Goal: Information Seeking & Learning: Get advice/opinions

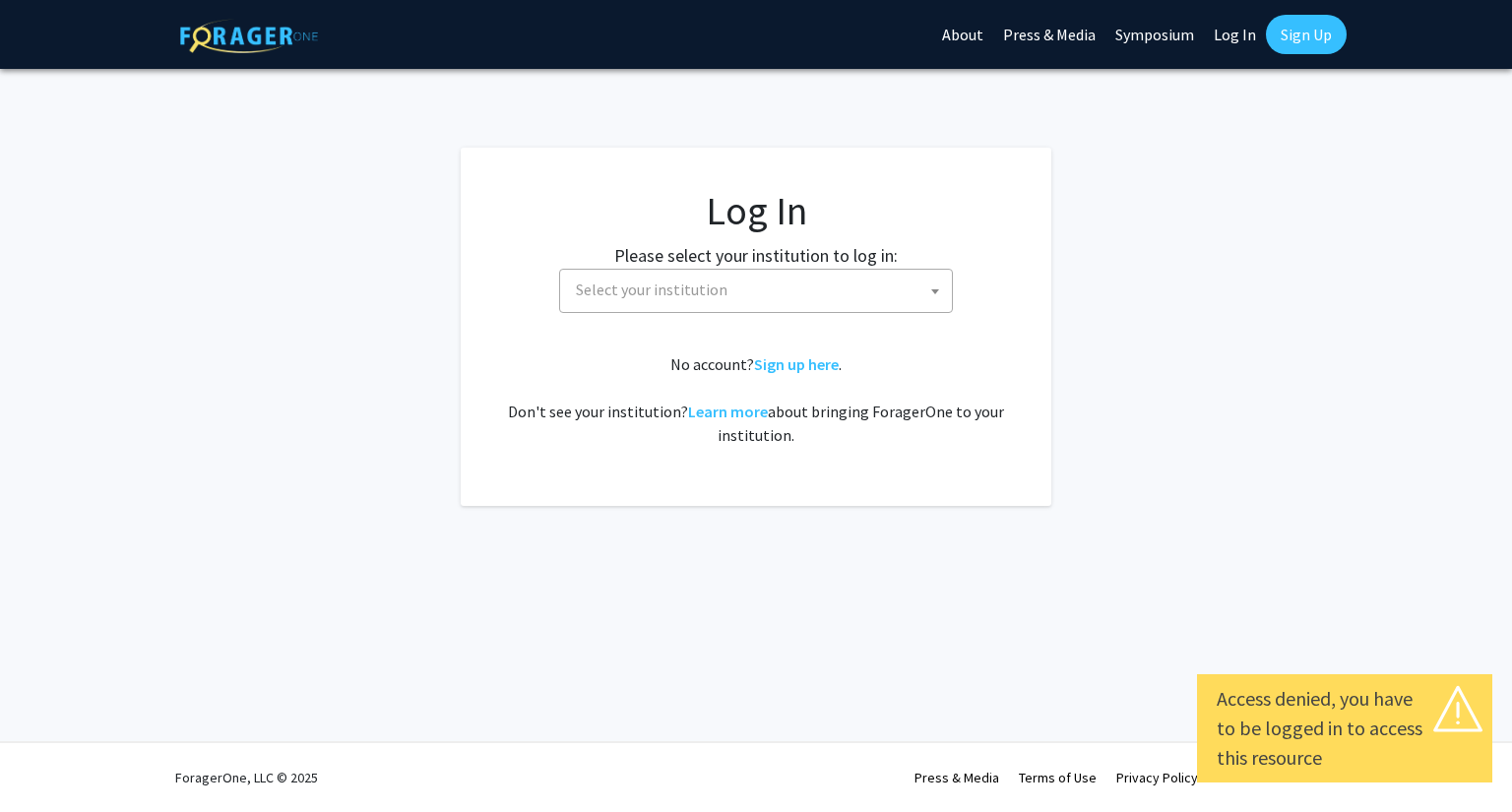
select select
click at [837, 297] on span "Select your institution" at bounding box center [759, 289] width 383 height 41
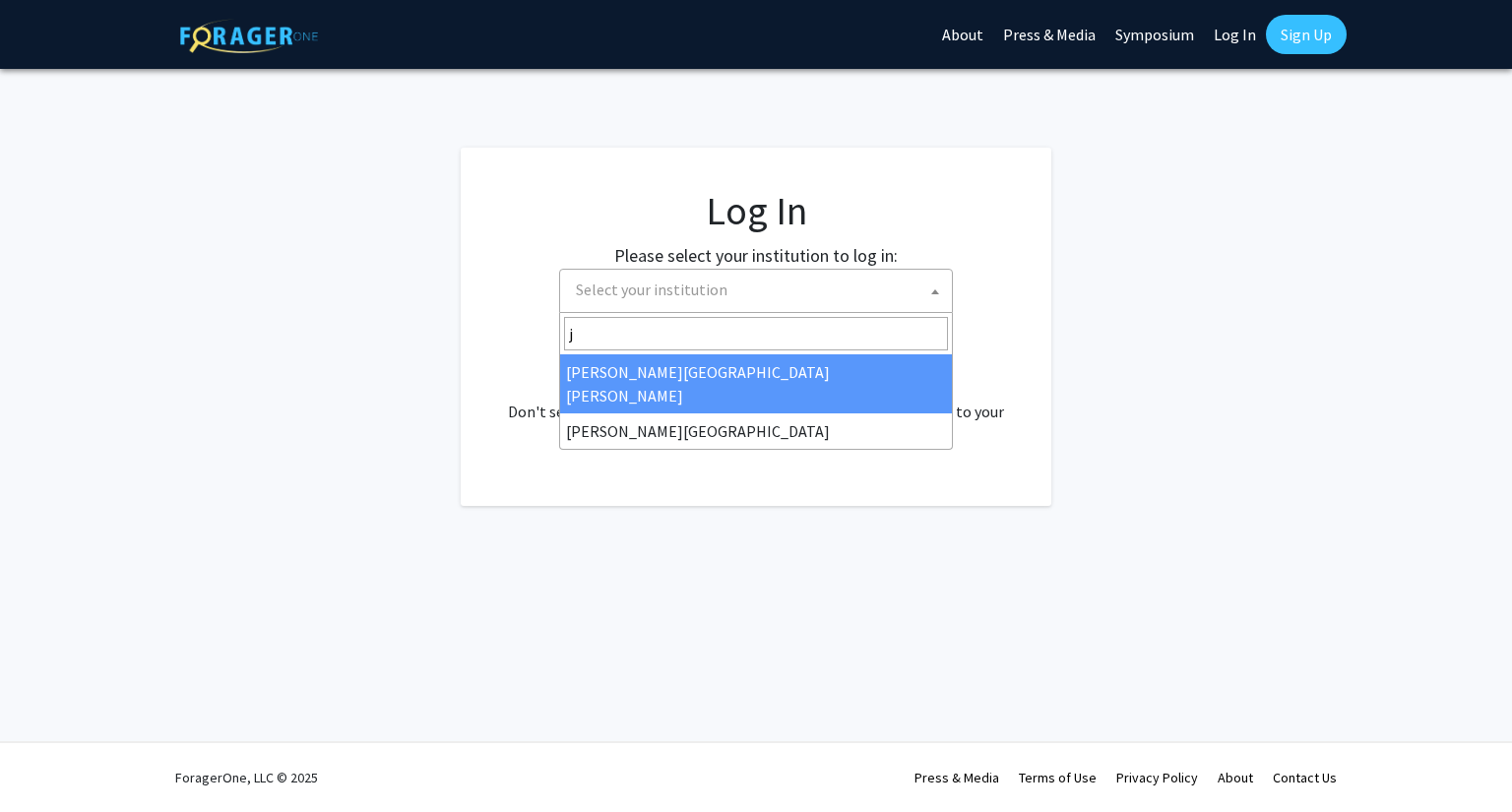
type input "j"
select select "1"
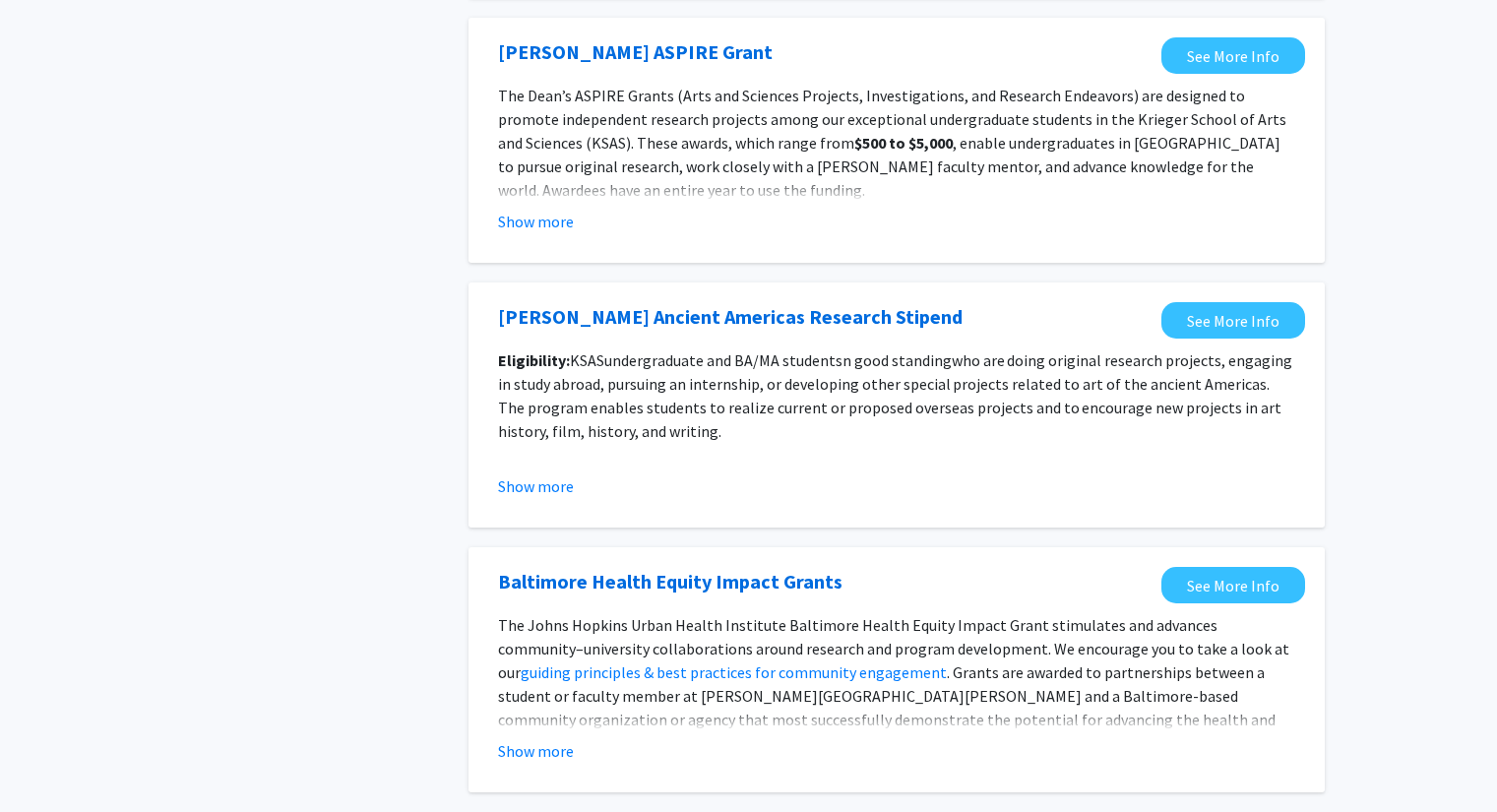
scroll to position [2141, 0]
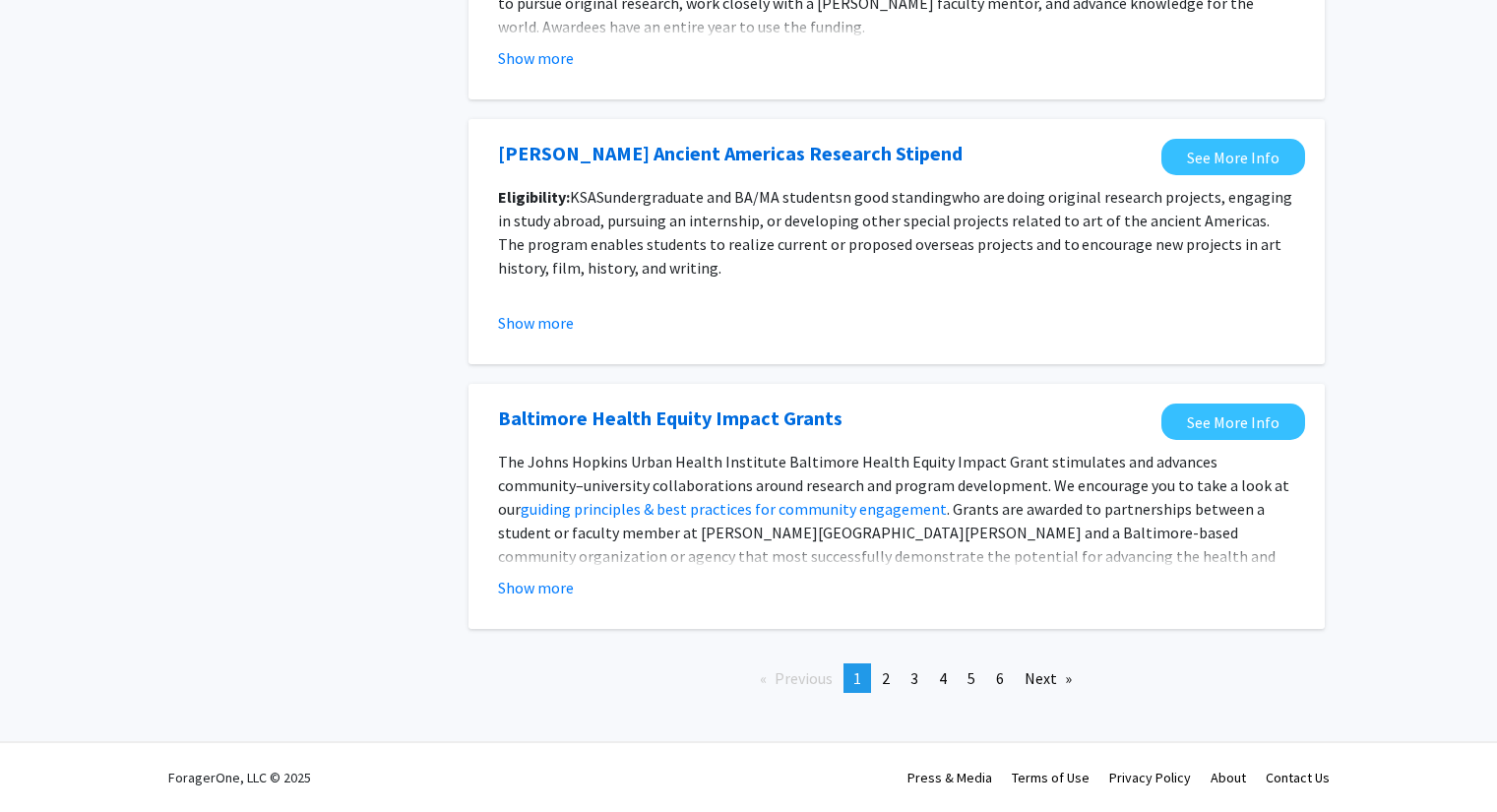
click at [894, 693] on div "Previous page 1 / 6 You're on page 1 page 2 page 3 page 4 page 5 page 6 Next pa…" at bounding box center [897, 686] width 886 height 46
click at [889, 679] on span "2" at bounding box center [886, 678] width 8 height 20
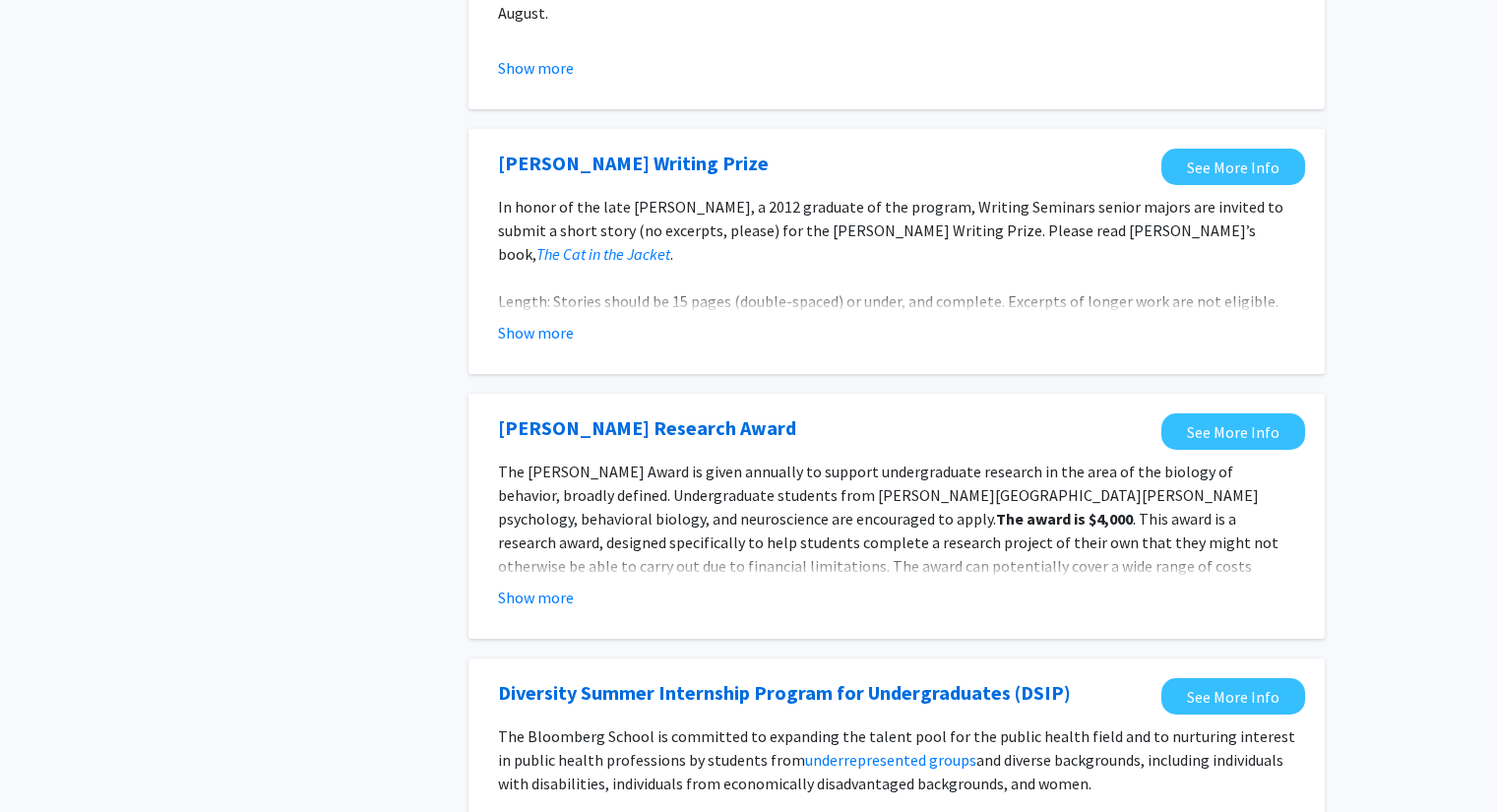
scroll to position [2219, 0]
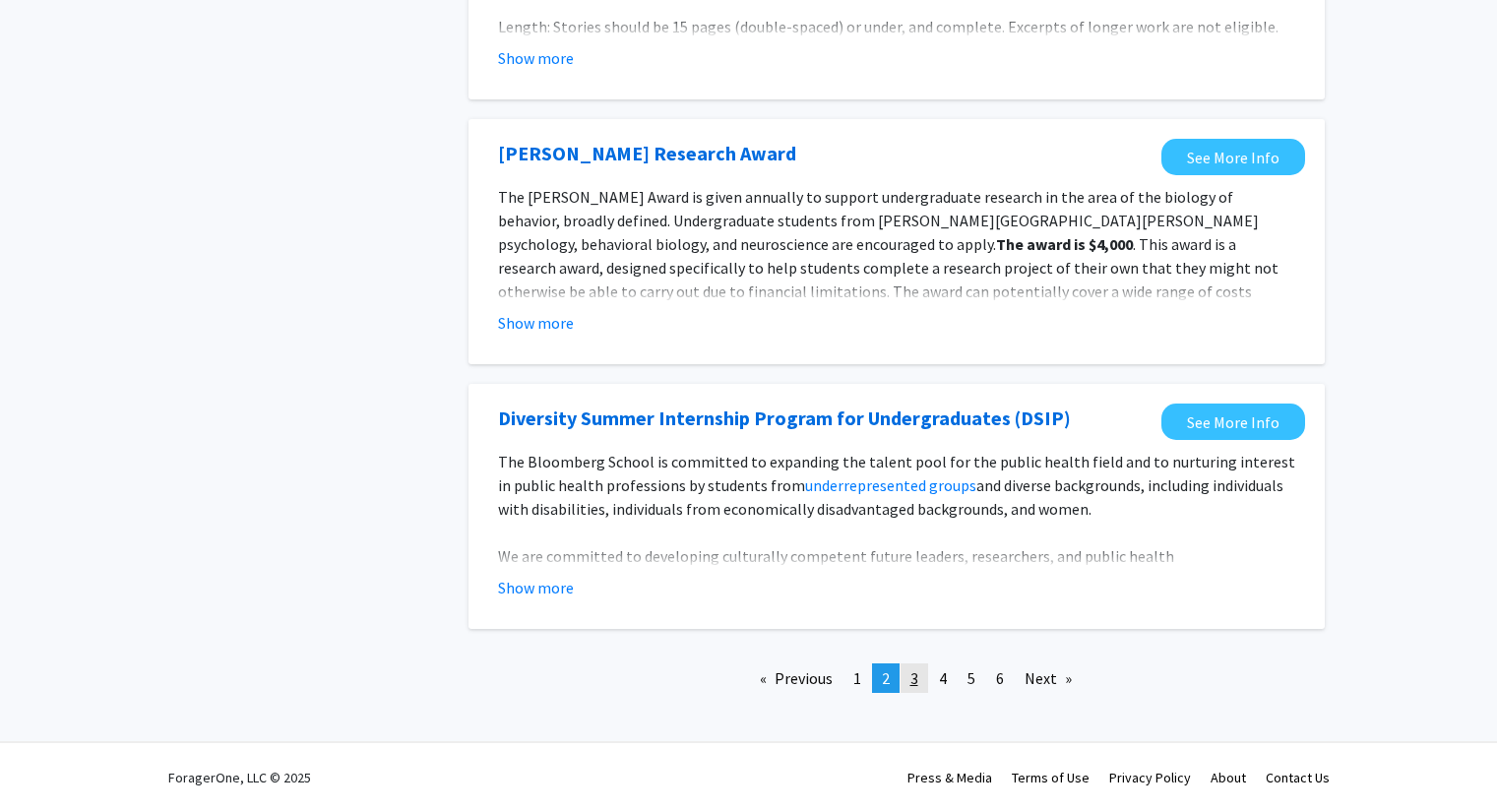
click at [920, 678] on link "page 3" at bounding box center [914, 678] width 28 height 30
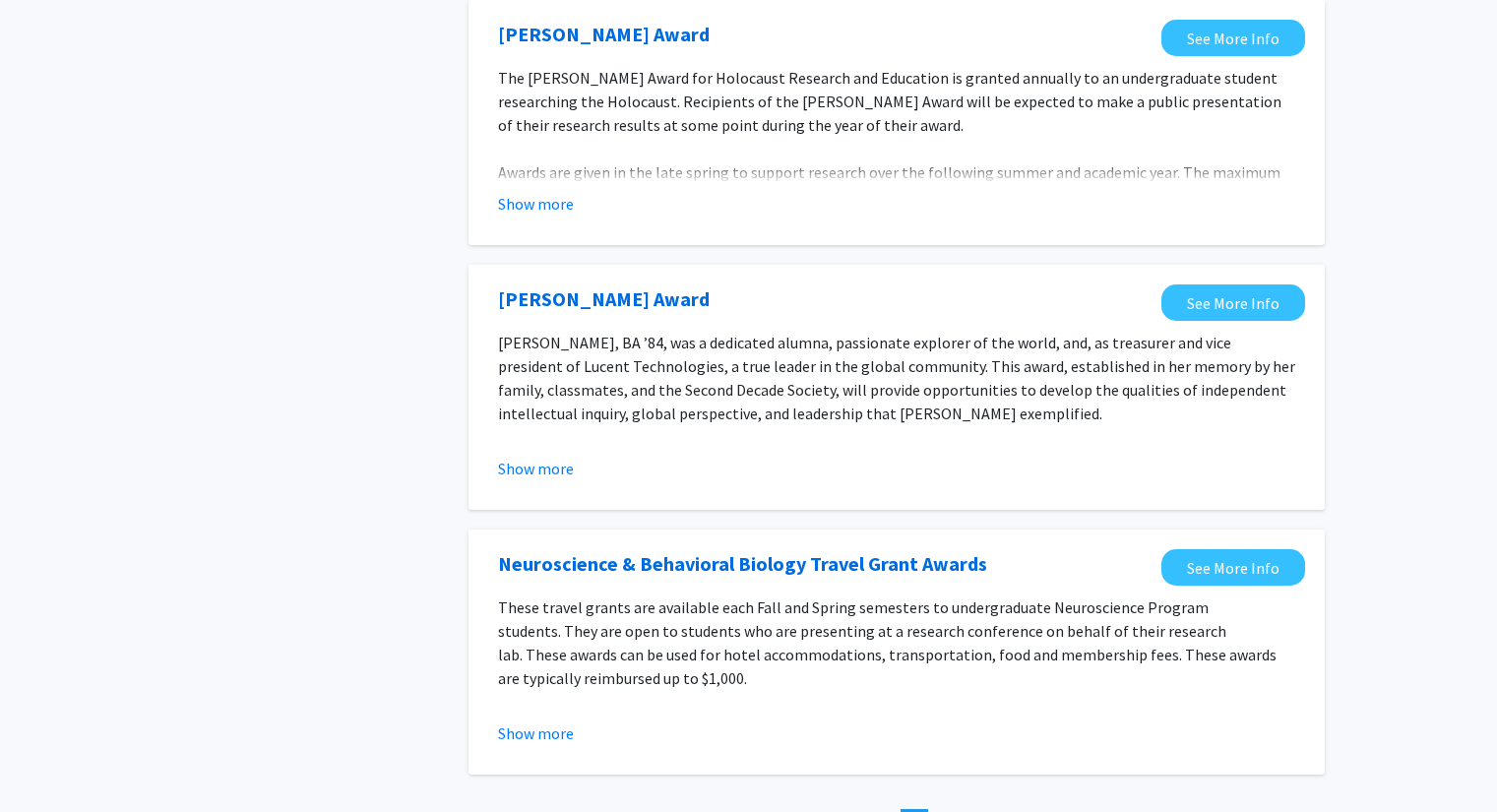
scroll to position [2166, 0]
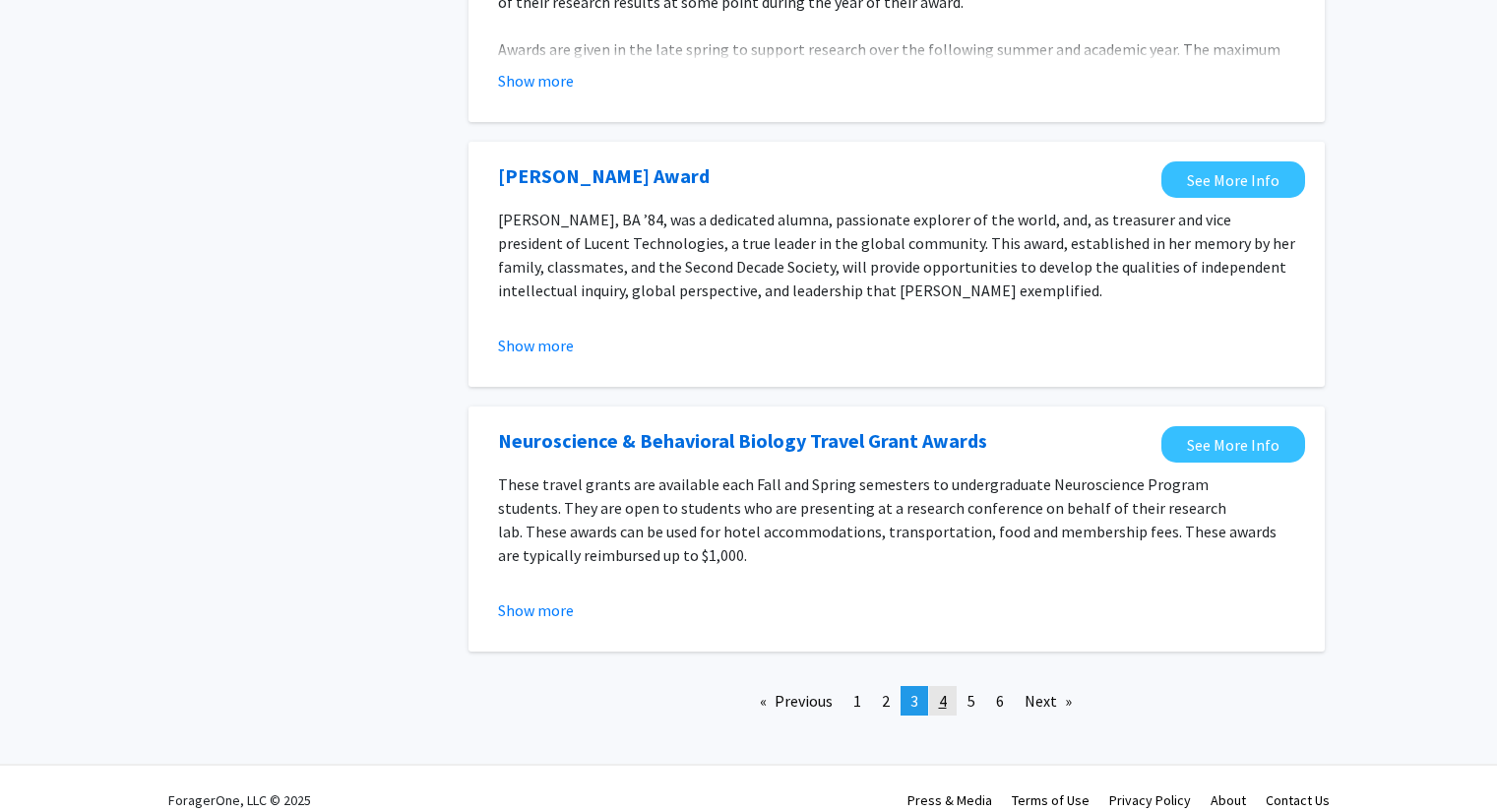
click at [949, 685] on link "page 4" at bounding box center [943, 700] width 28 height 30
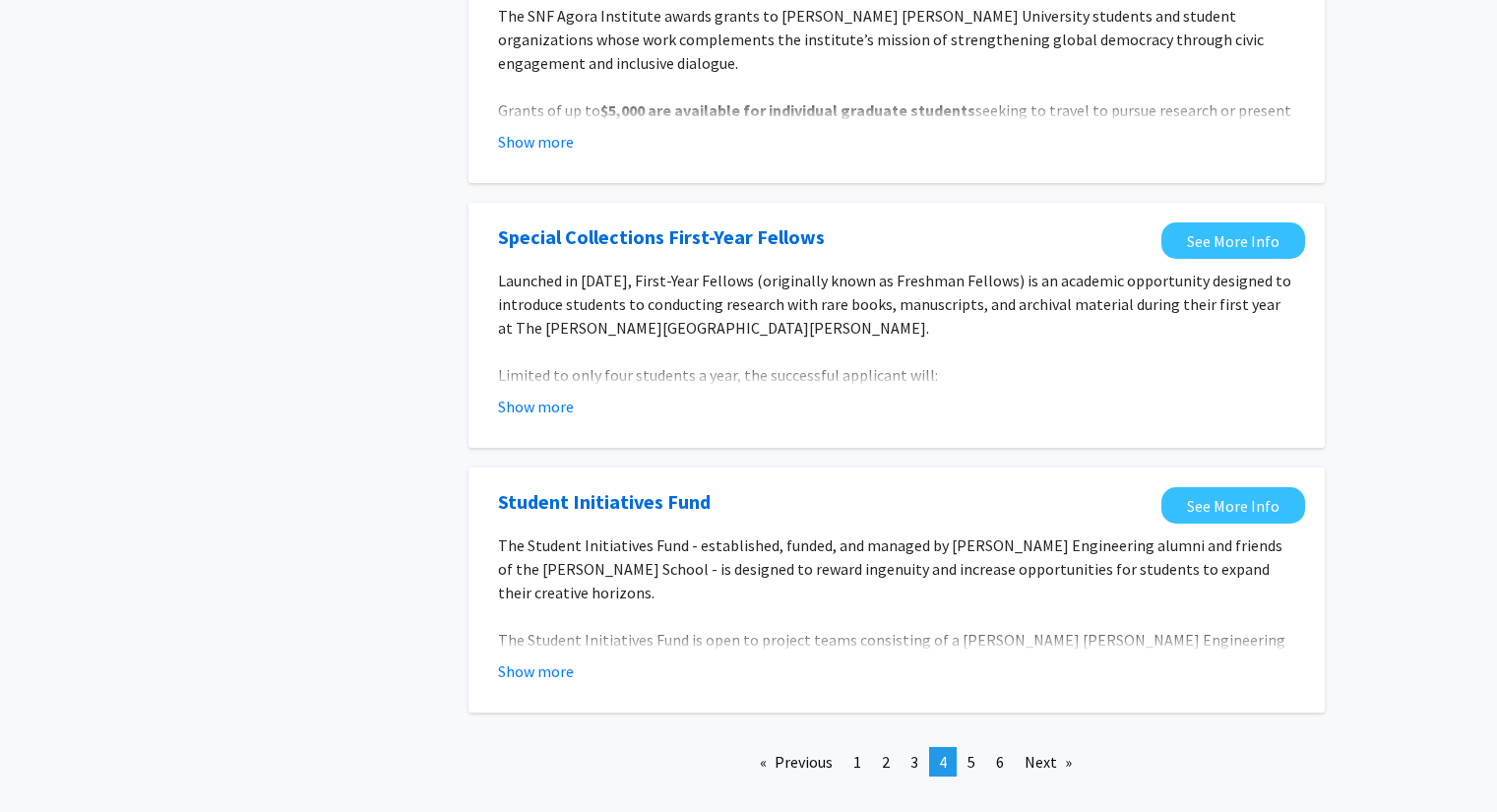
scroll to position [2166, 0]
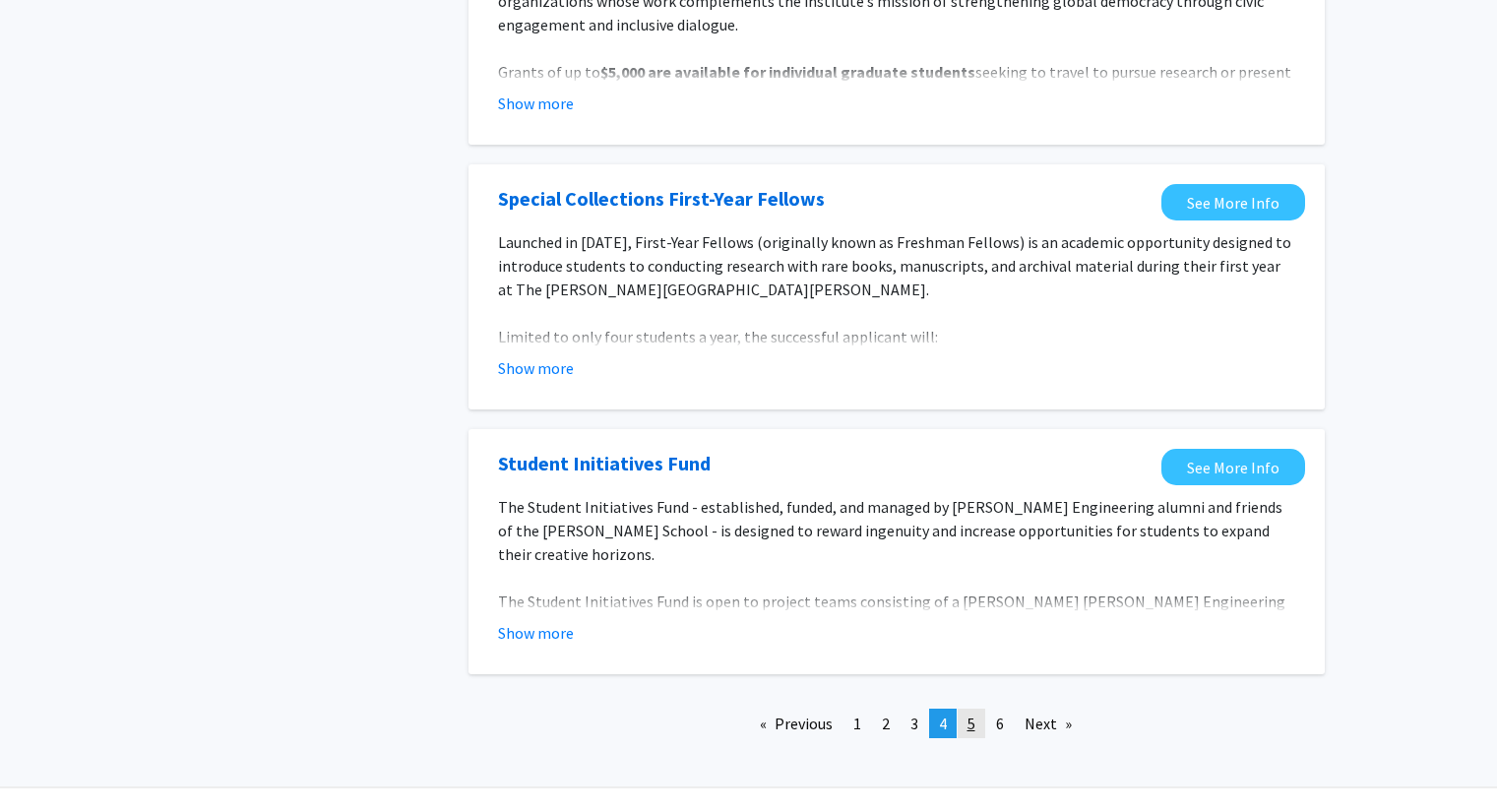
click at [977, 708] on link "page 5" at bounding box center [972, 723] width 28 height 30
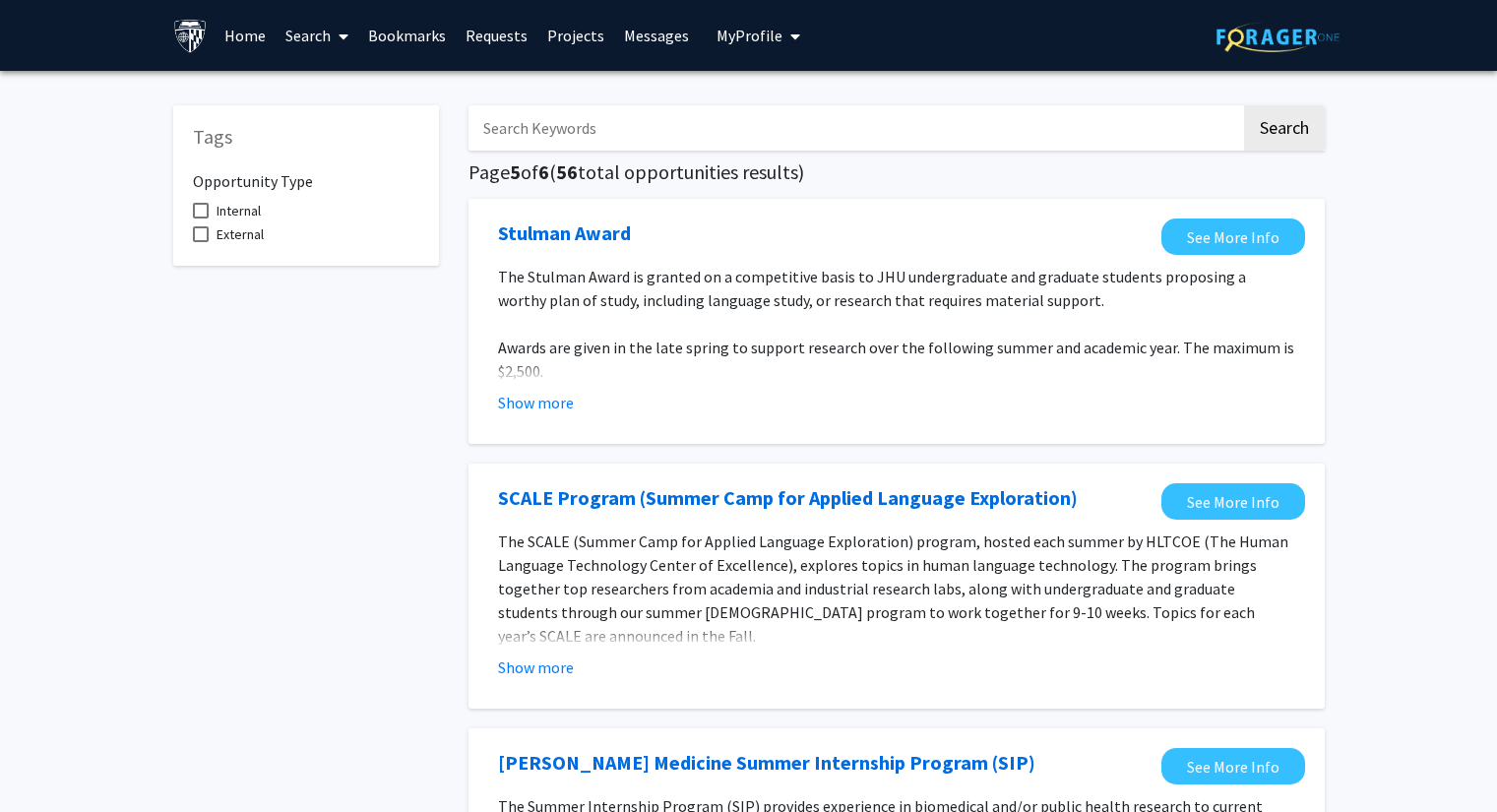
click at [332, 40] on span at bounding box center [340, 37] width 18 height 69
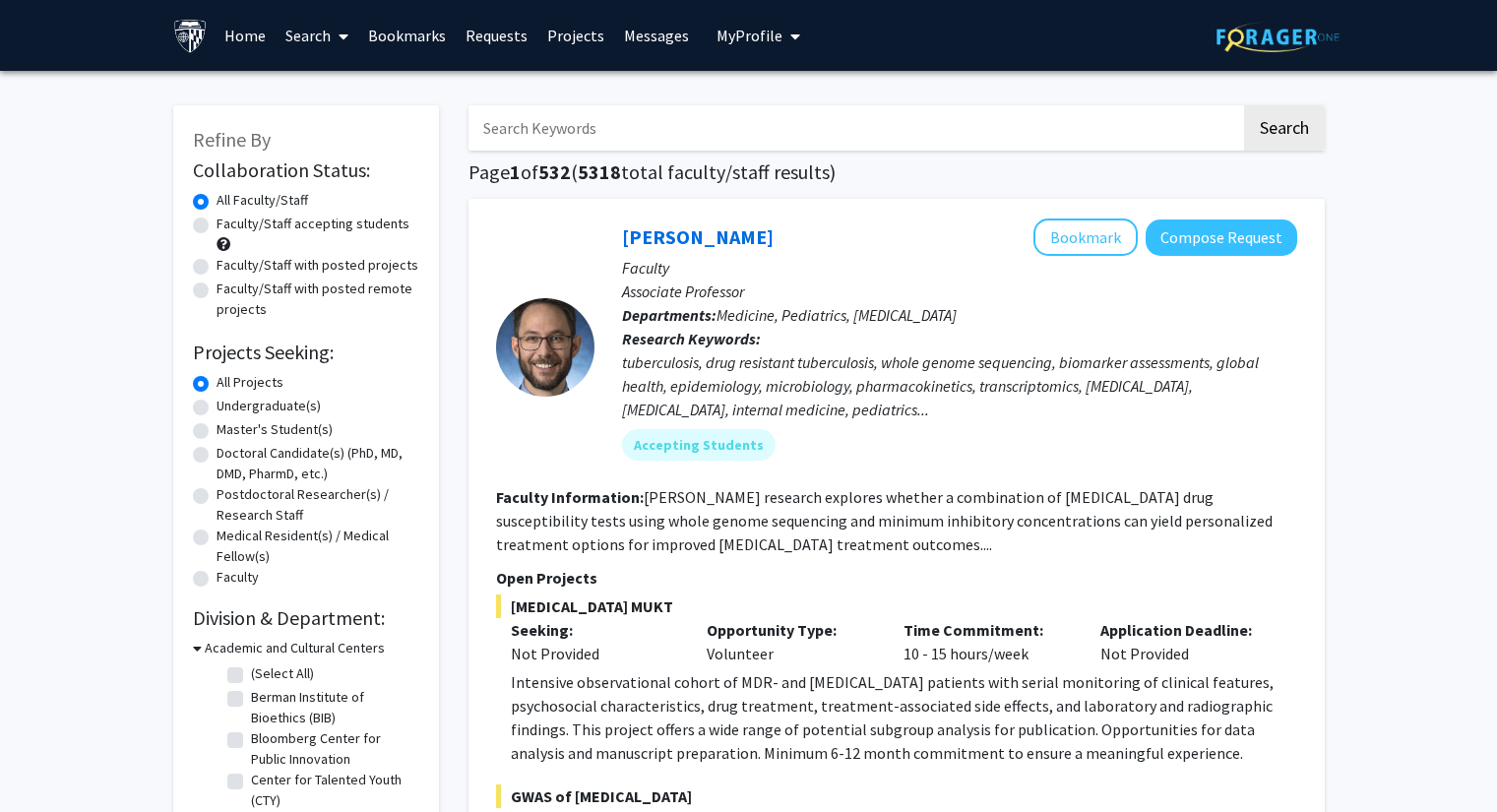
click at [217, 430] on label "Master's Student(s)" at bounding box center [274, 429] width 116 height 21
click at [217, 430] on input "Master's Student(s)" at bounding box center [223, 425] width 13 height 13
radio input "true"
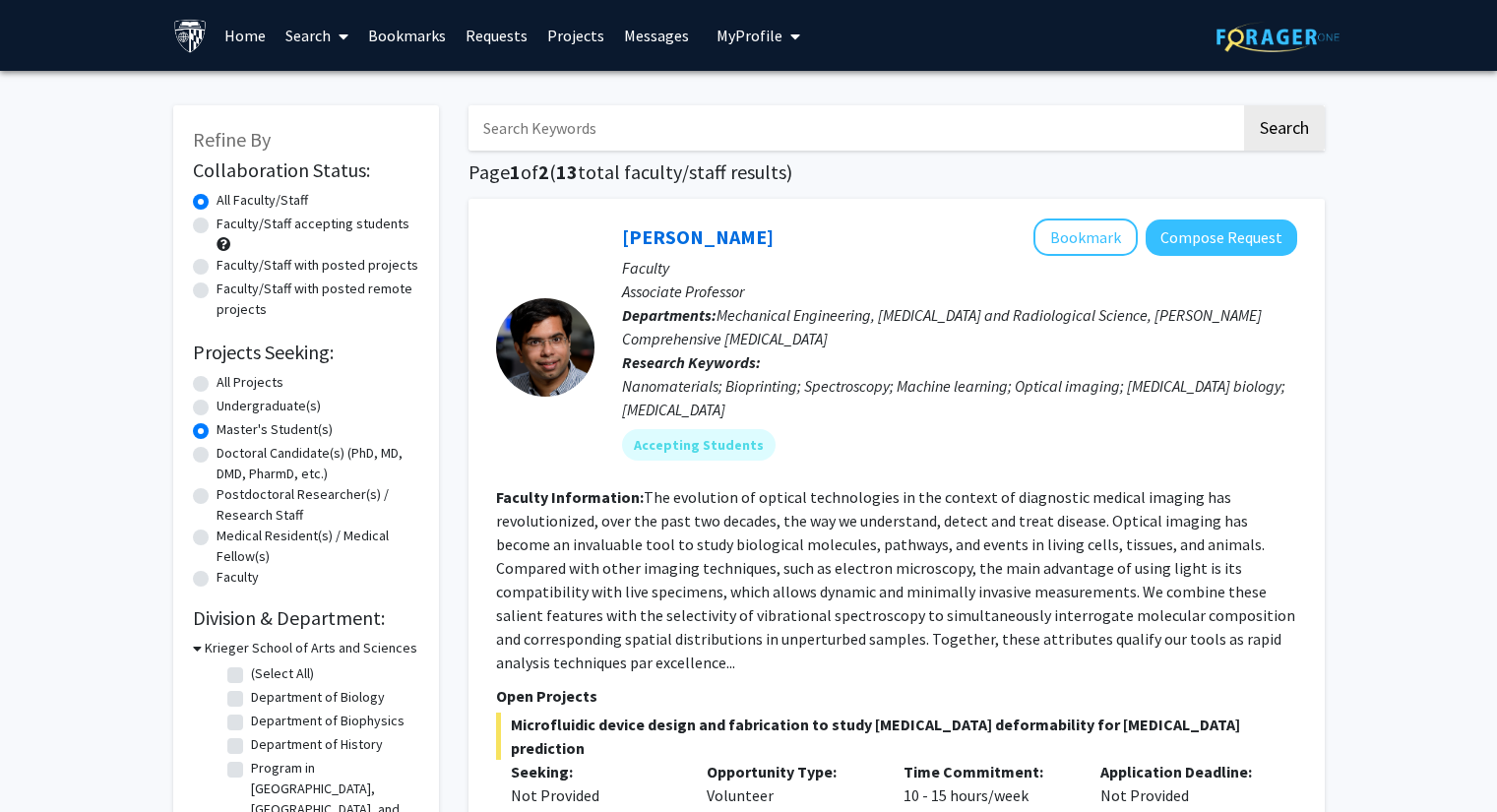
click at [217, 386] on label "All Projects" at bounding box center [251, 382] width 67 height 21
click at [217, 384] on input "All Projects" at bounding box center [223, 378] width 13 height 13
radio input "true"
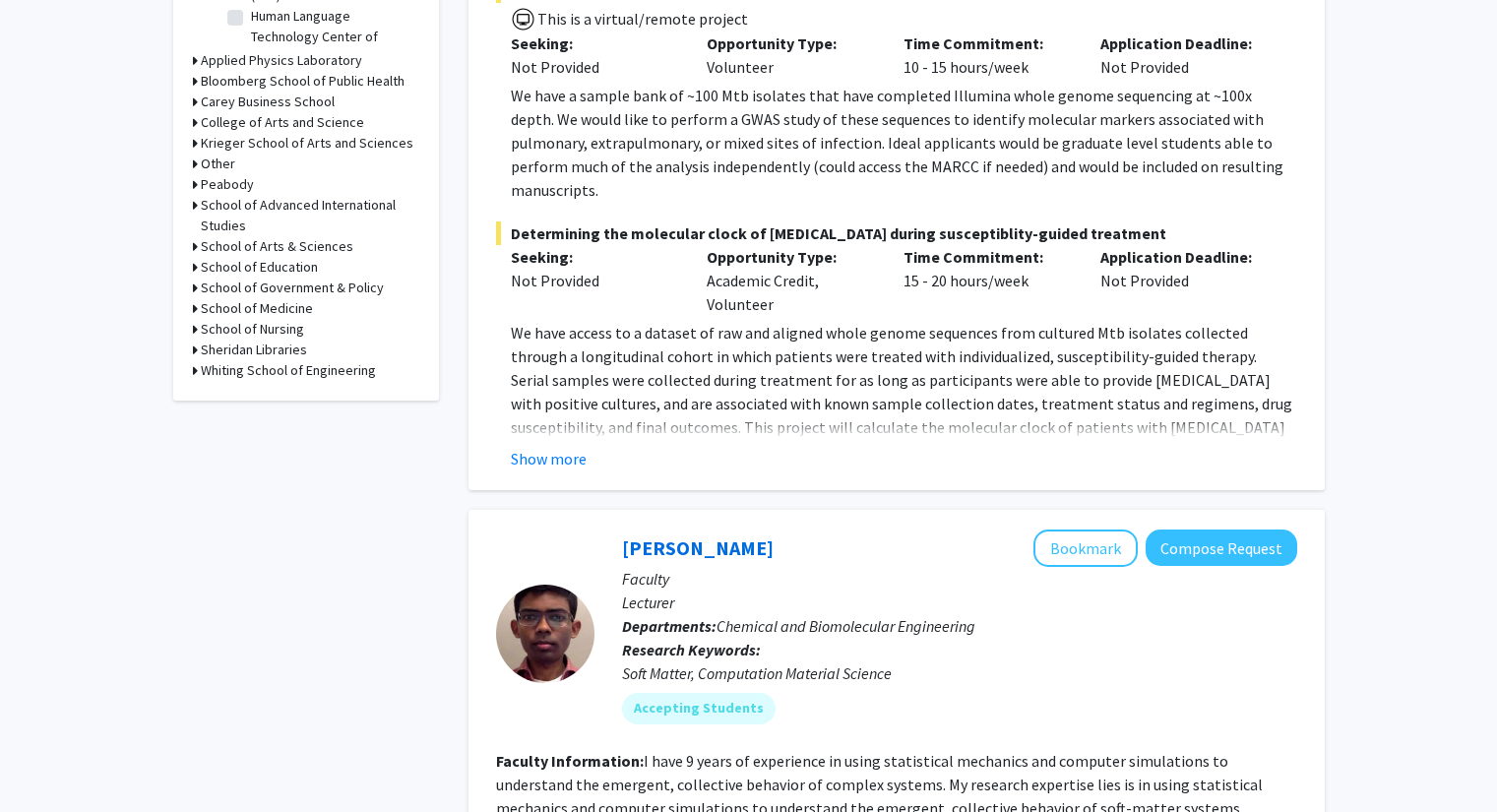
scroll to position [806, 0]
click at [553, 446] on button "Show more" at bounding box center [549, 457] width 75 height 24
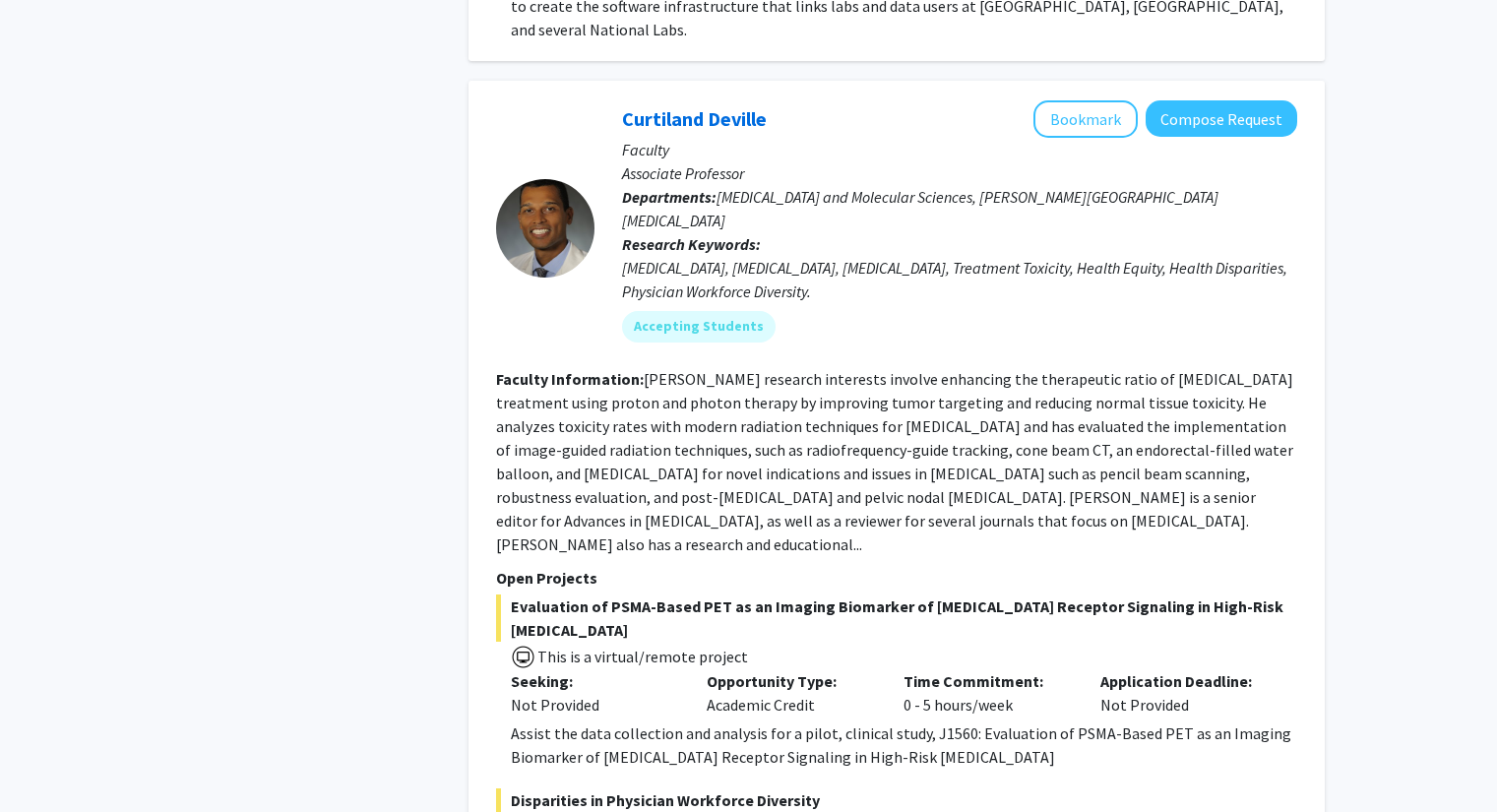
scroll to position [3233, 0]
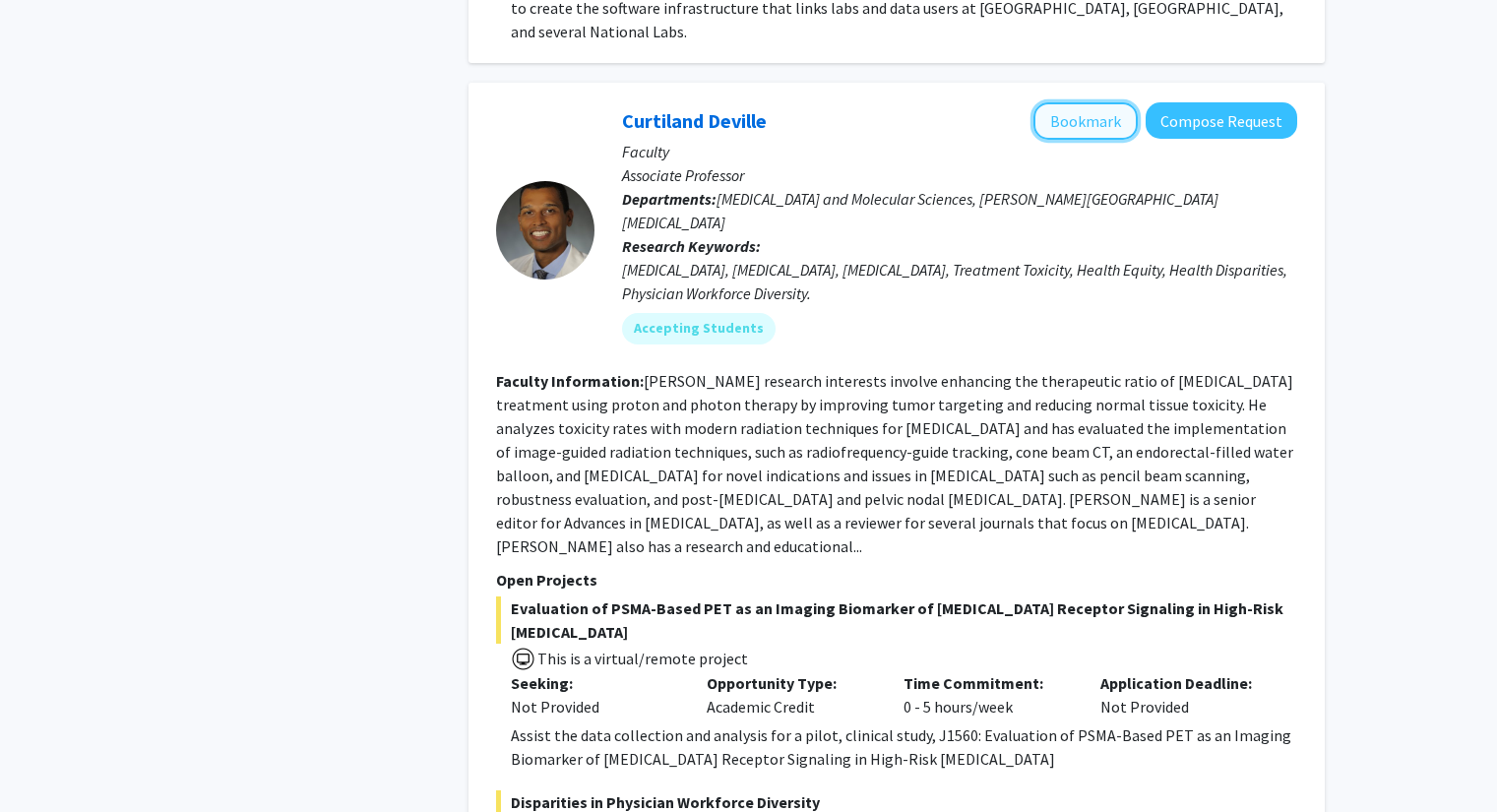
click at [1109, 102] on button "Bookmark" at bounding box center [1085, 121] width 104 height 38
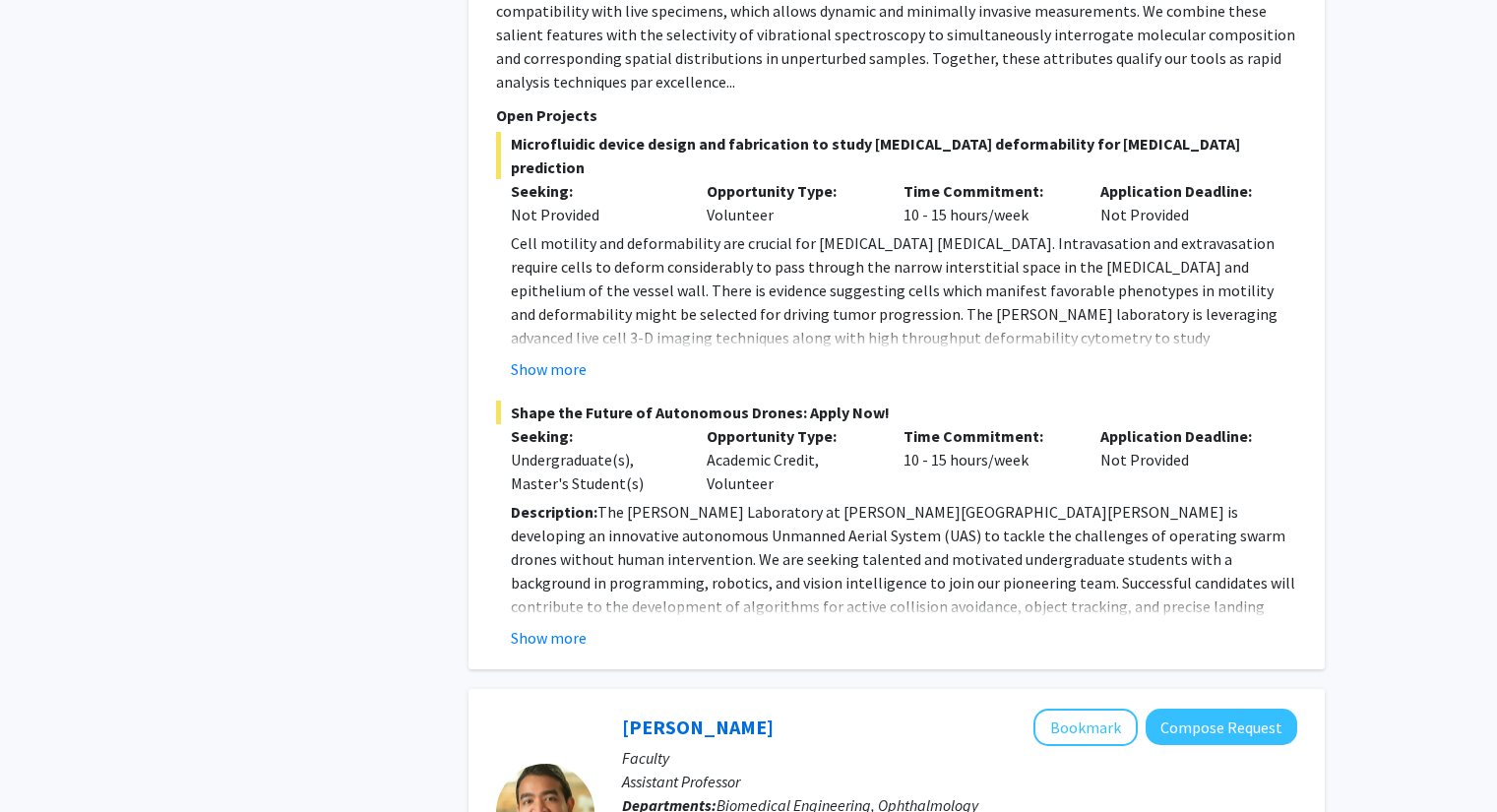
scroll to position [5430, 0]
click at [1018, 423] on div "Time Commitment: 10 - 15 hours/week" at bounding box center [987, 458] width 197 height 71
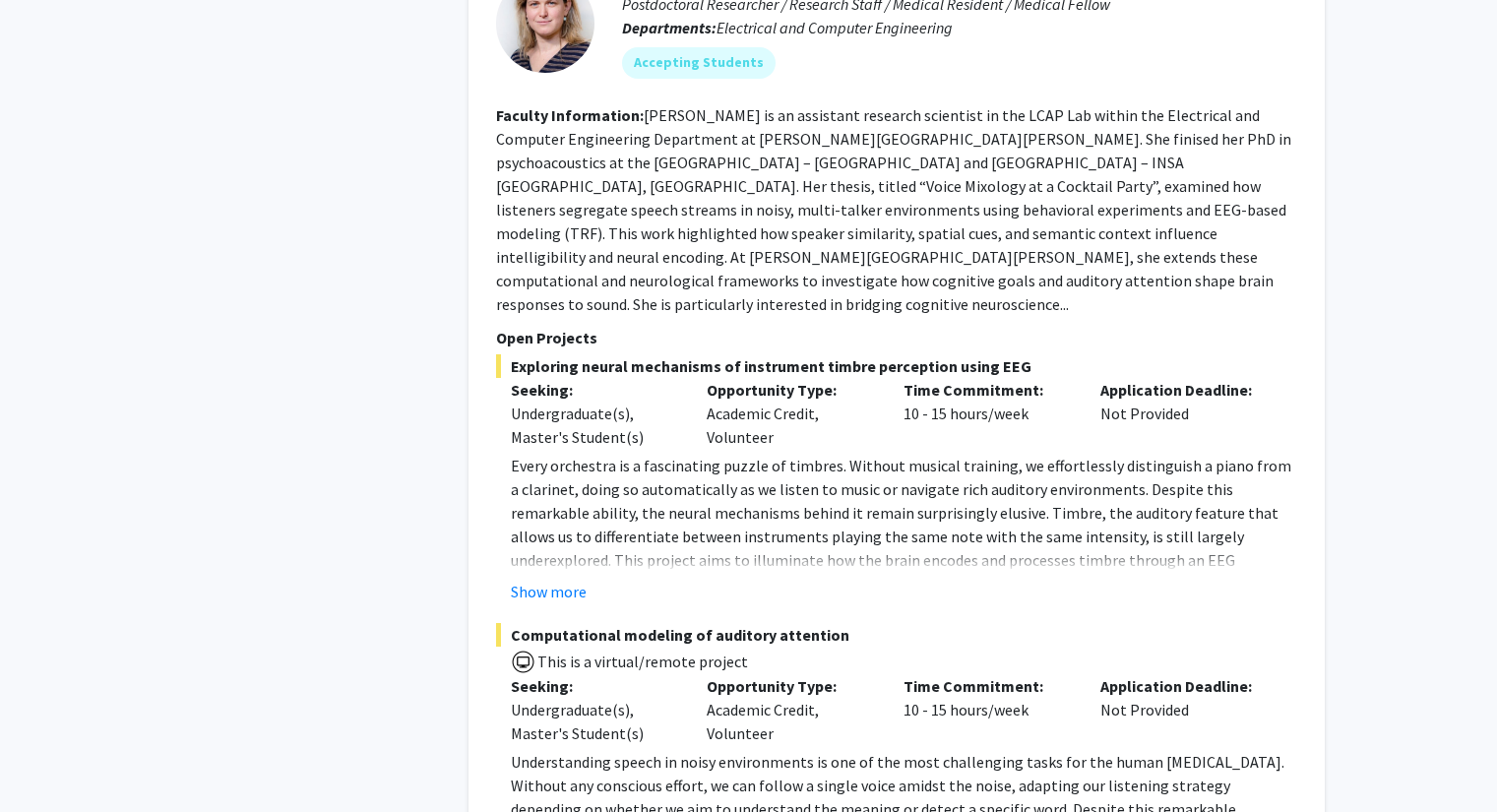
scroll to position [9769, 0]
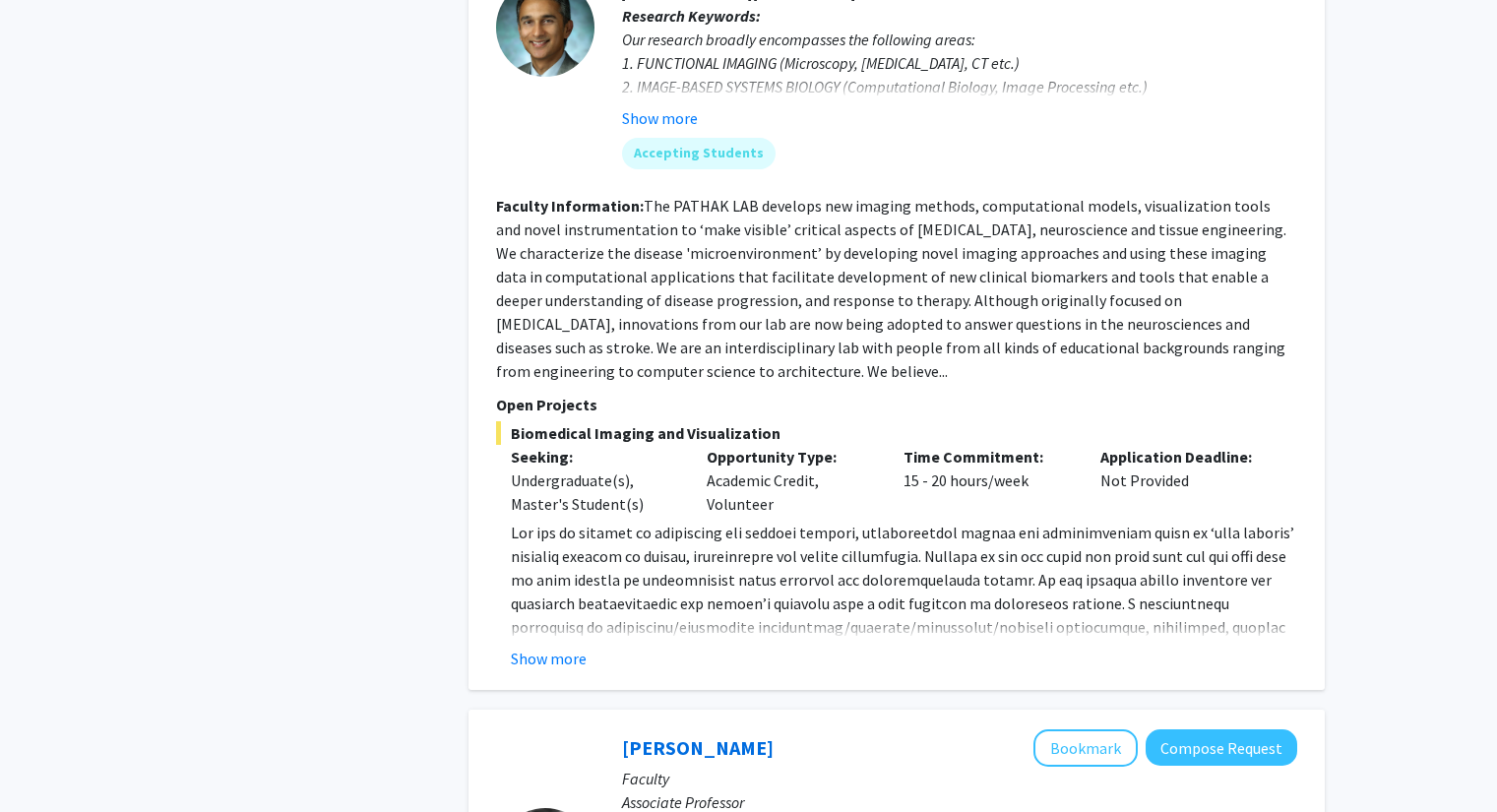
scroll to position [2575, 0]
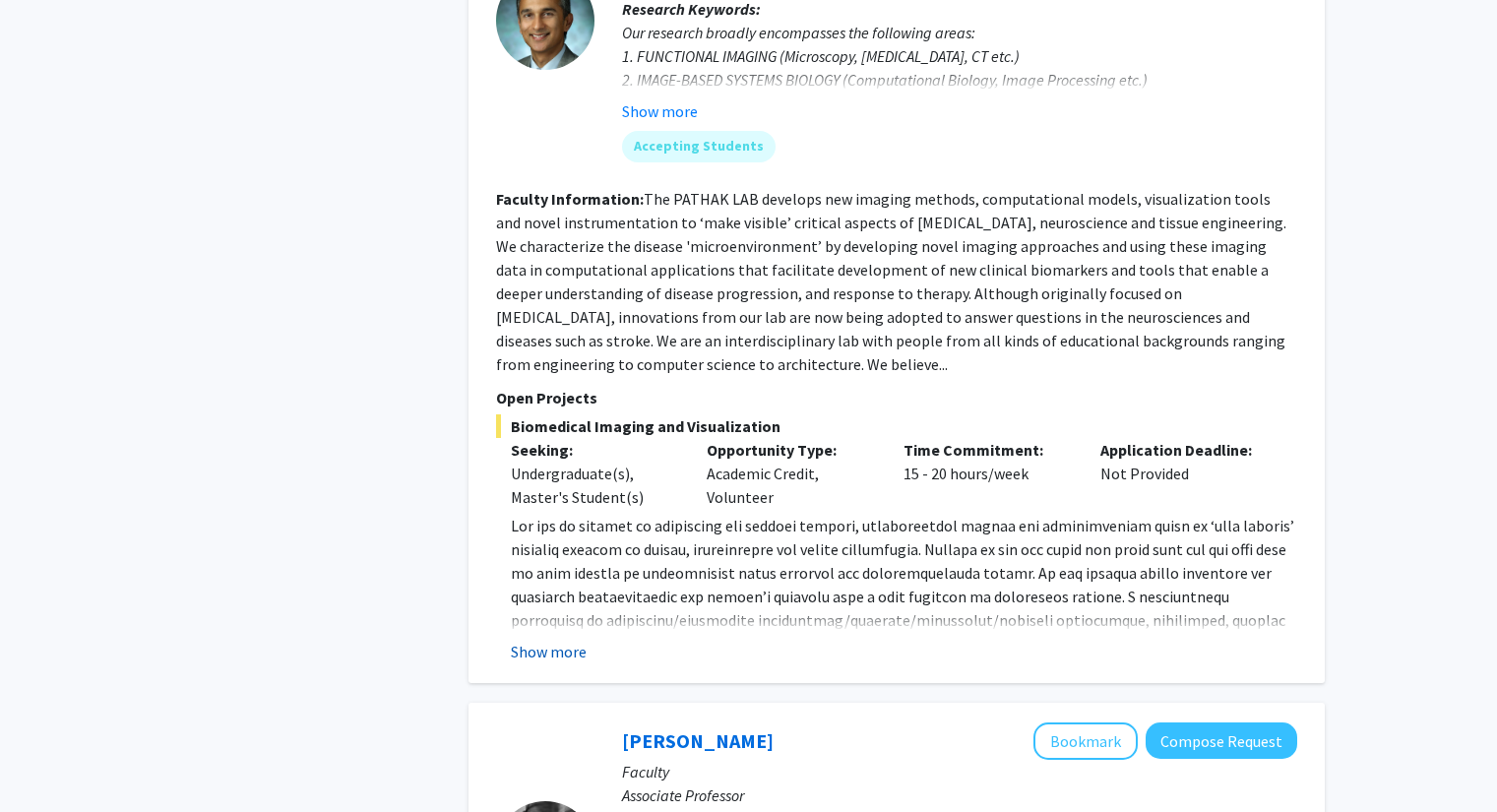
click at [575, 640] on button "Show more" at bounding box center [549, 652] width 75 height 24
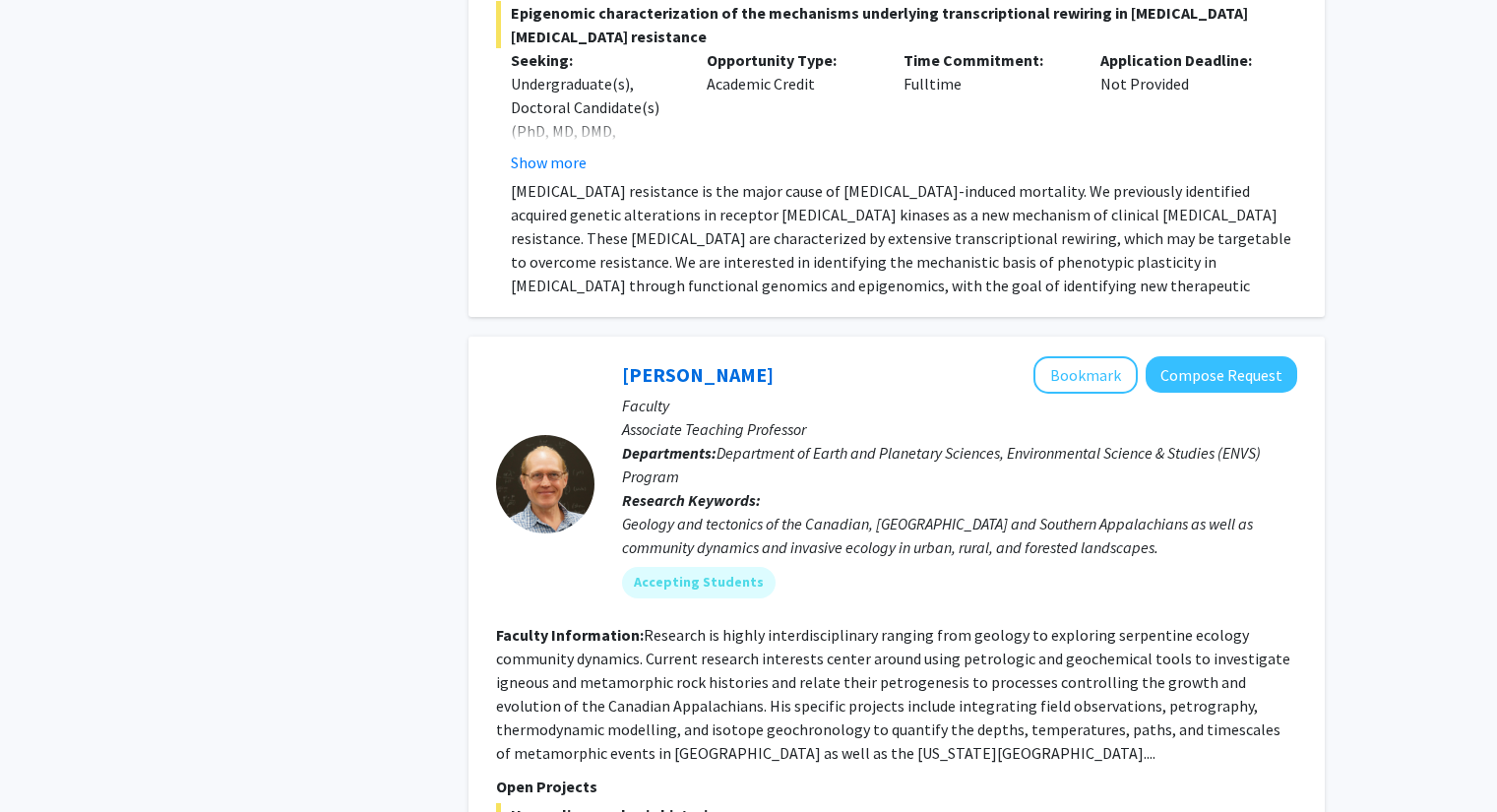
scroll to position [7207, 0]
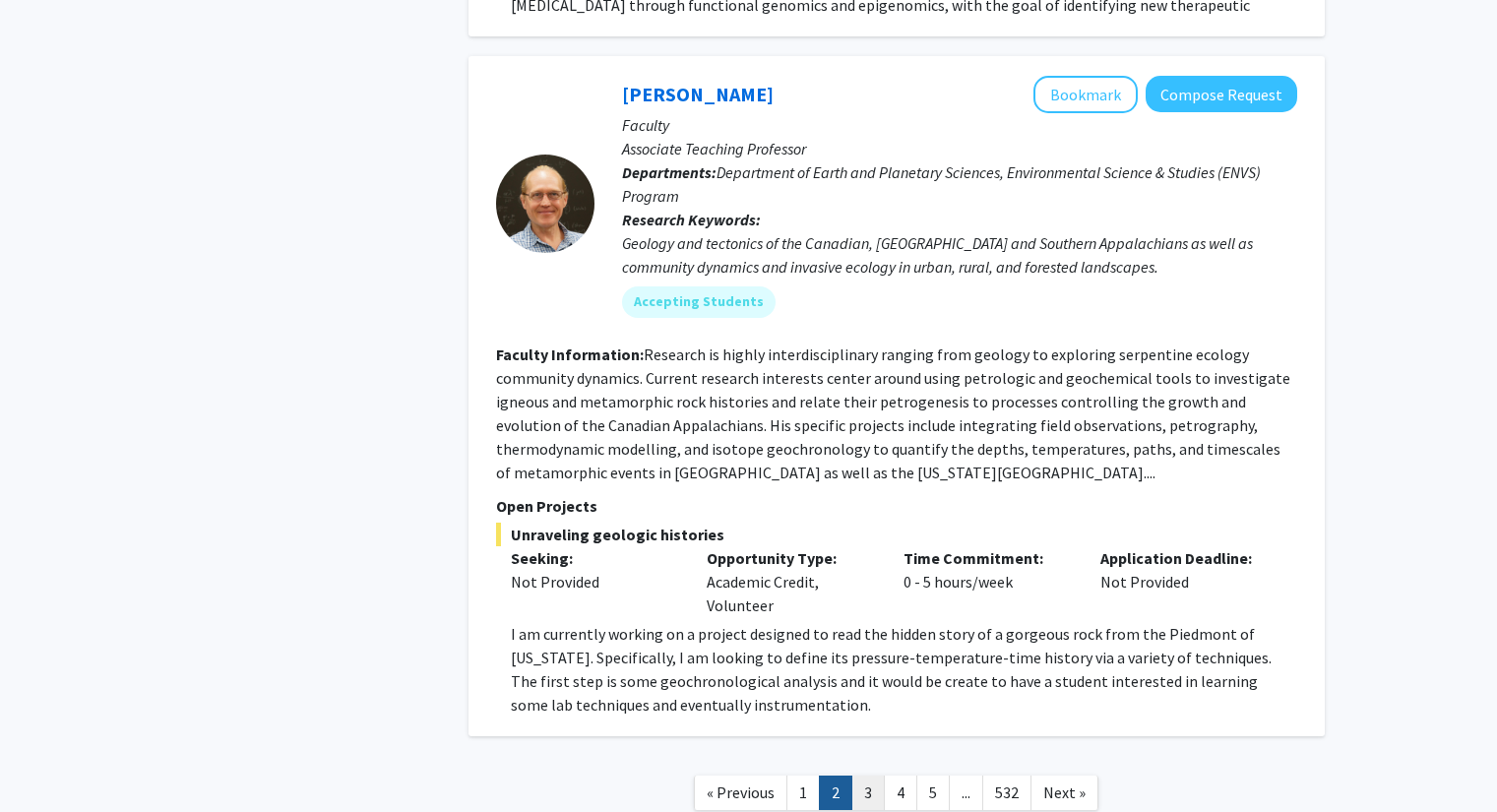
click at [865, 775] on link "3" at bounding box center [868, 792] width 34 height 35
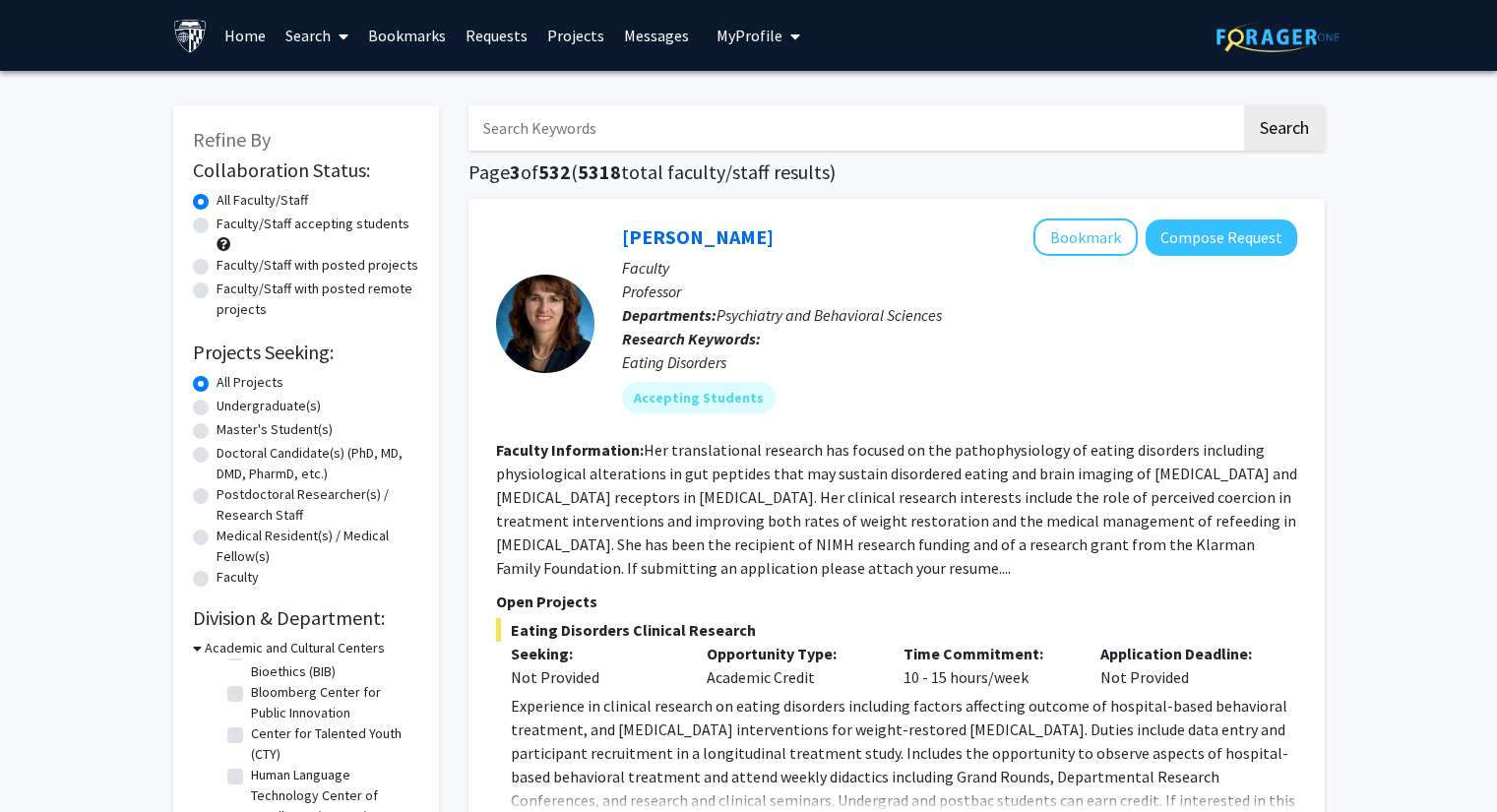
click at [572, 140] on input "Search Keywords" at bounding box center [855, 128] width 773 height 46
type input "remote"
click at [1244, 105] on button "Search" at bounding box center [1284, 128] width 80 height 46
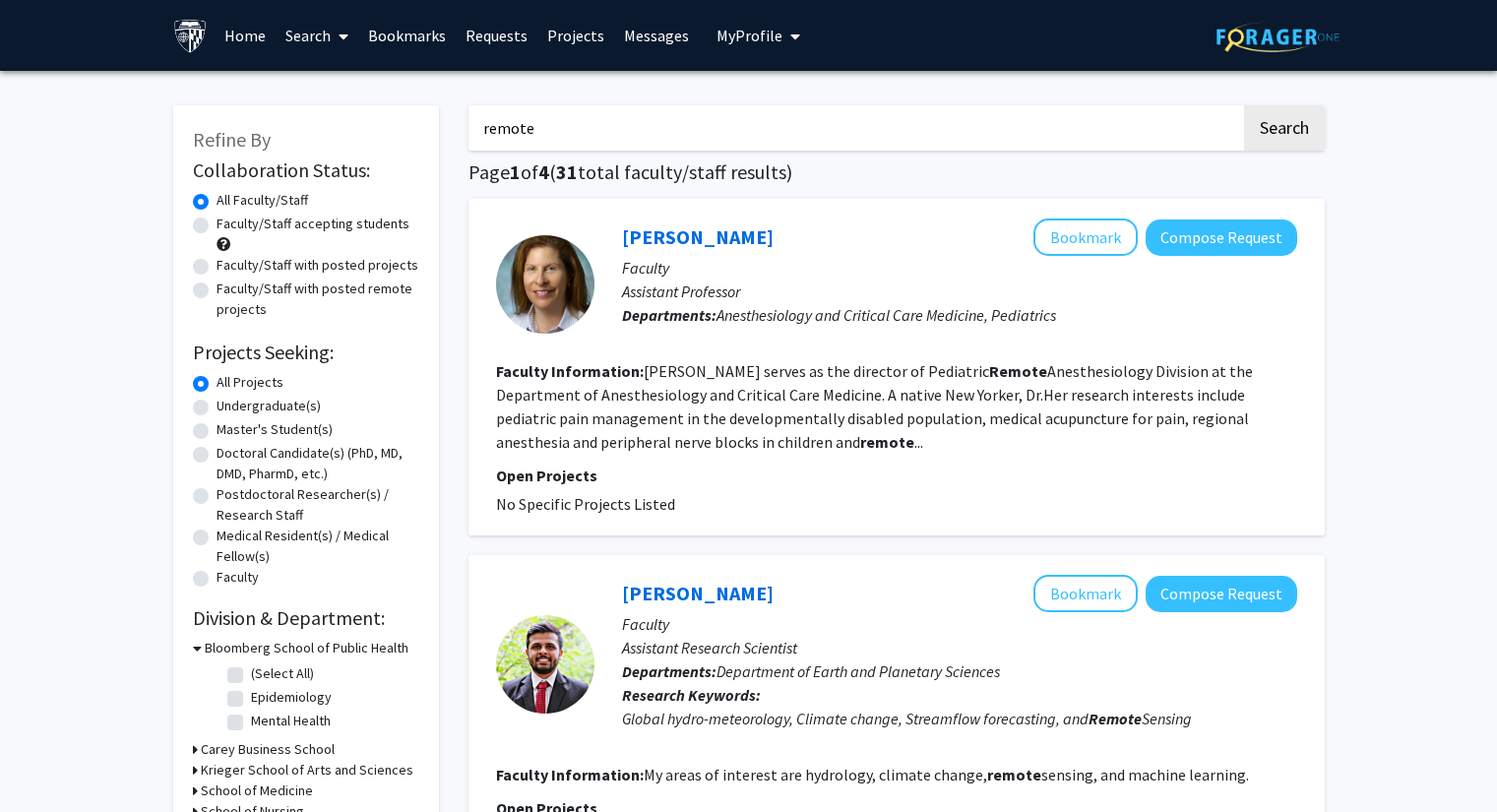
click at [217, 289] on label "Faculty/Staff with posted remote projects" at bounding box center [318, 299] width 203 height 42
click at [217, 289] on input "Faculty/Staff with posted remote projects" at bounding box center [223, 284] width 13 height 13
radio input "true"
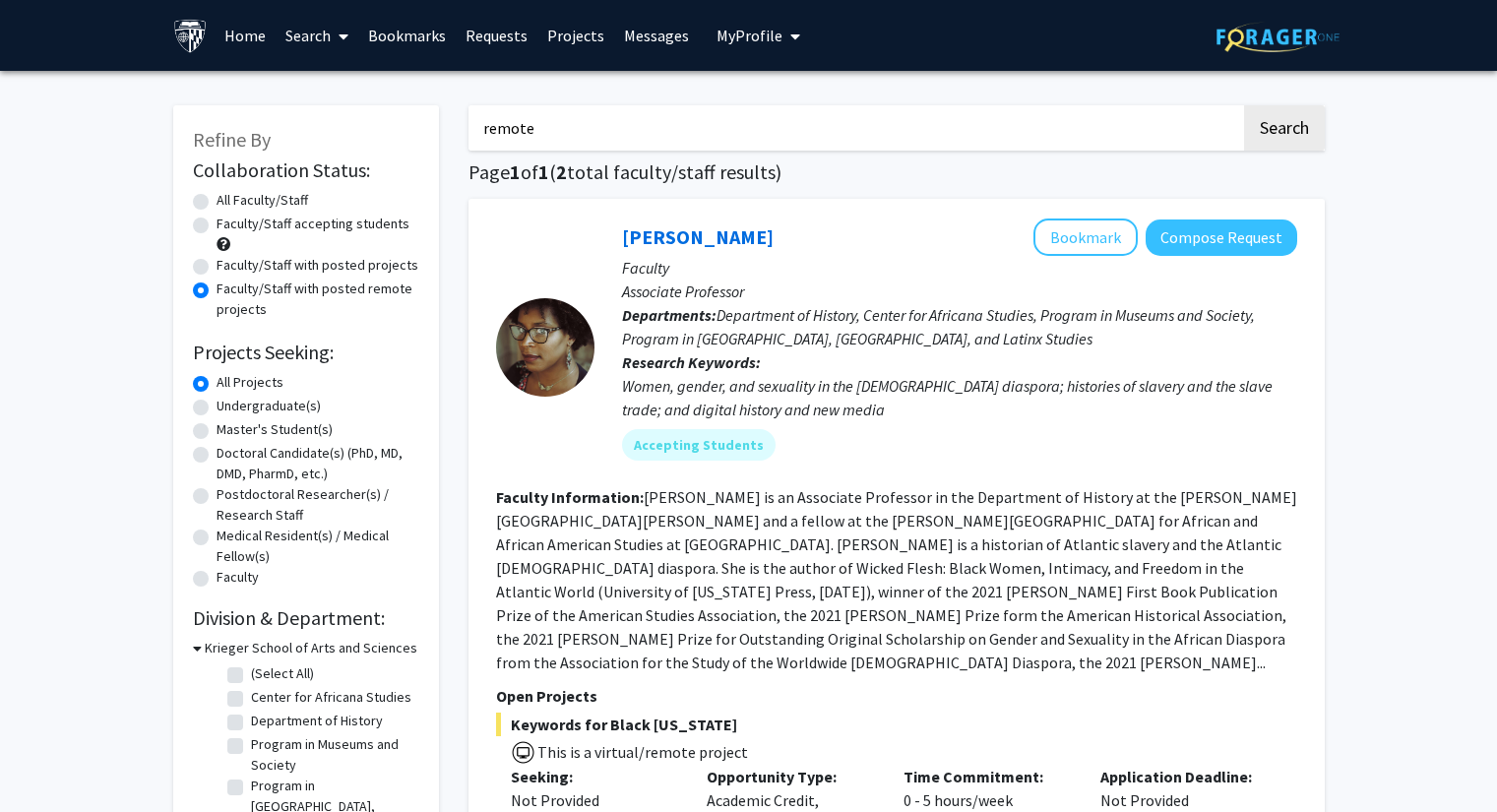
drag, startPoint x: 553, startPoint y: 130, endPoint x: 434, endPoint y: 119, distance: 119.5
click at [1292, 122] on button "Search" at bounding box center [1284, 128] width 80 height 46
radio input "true"
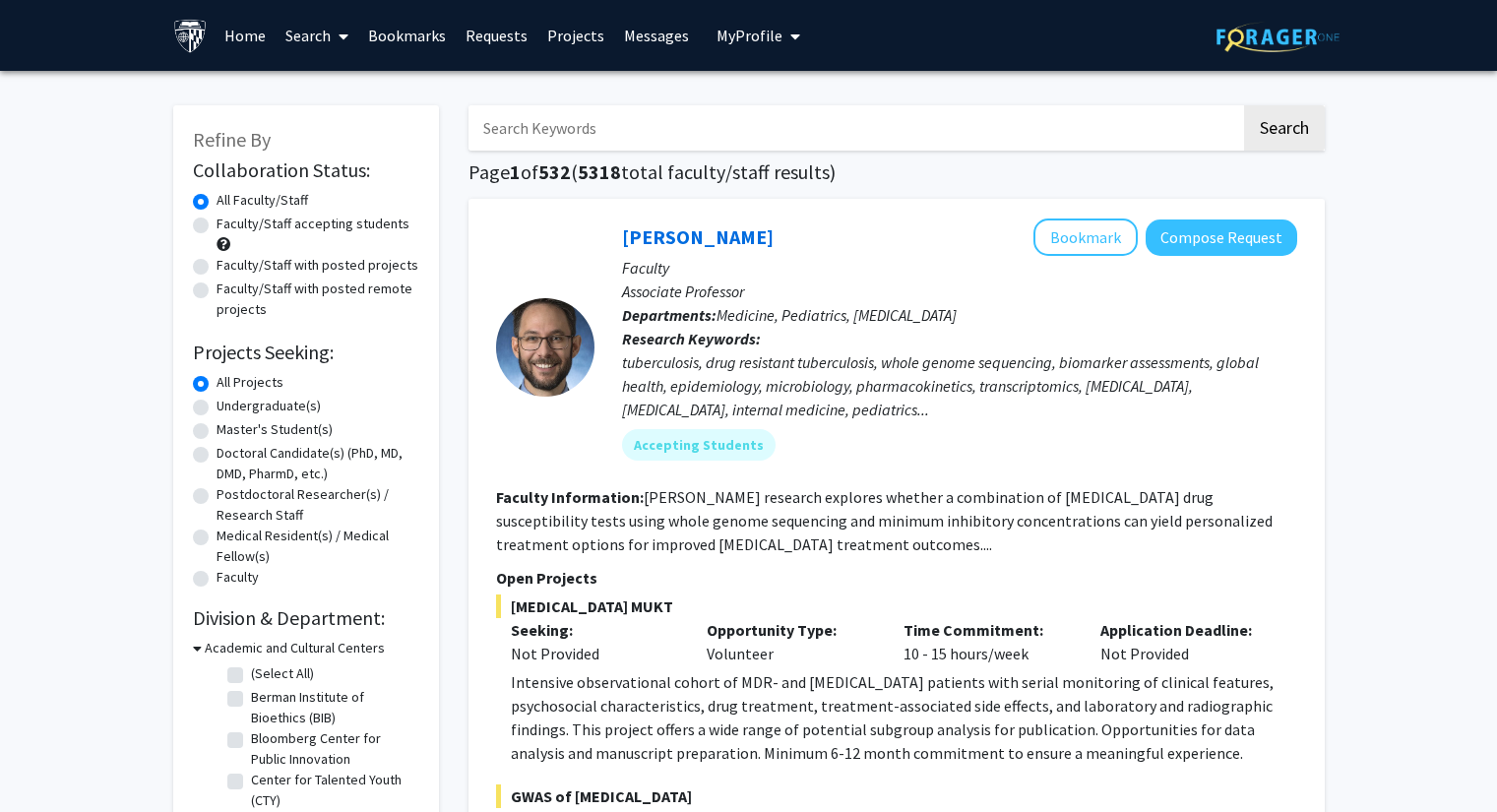
click at [217, 291] on label "Faculty/Staff with posted remote projects" at bounding box center [318, 299] width 203 height 42
click at [217, 291] on input "Faculty/Staff with posted remote projects" at bounding box center [223, 284] width 13 height 13
radio input "true"
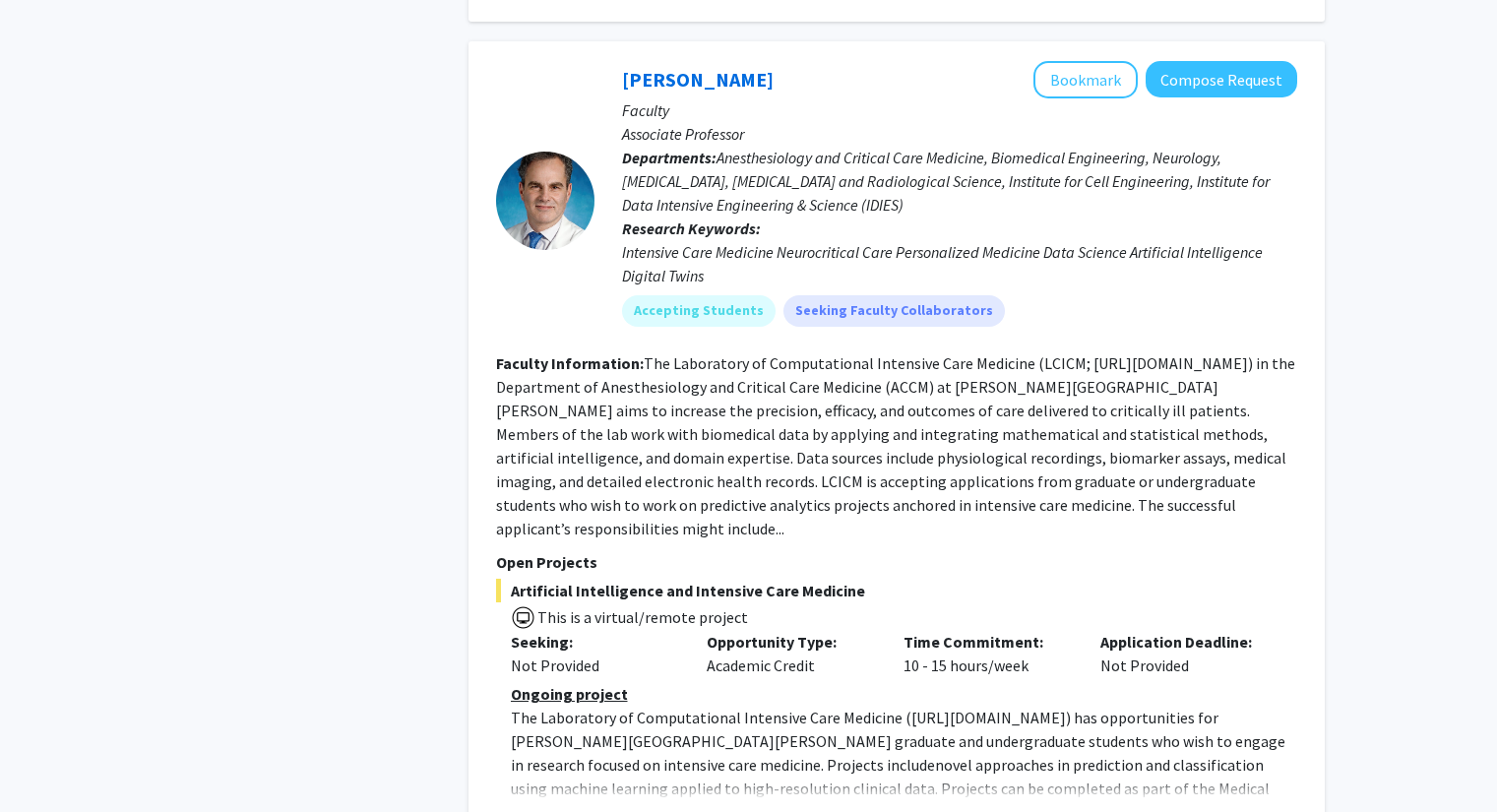
scroll to position [1163, 0]
click at [567, 807] on button "Show more" at bounding box center [549, 819] width 75 height 24
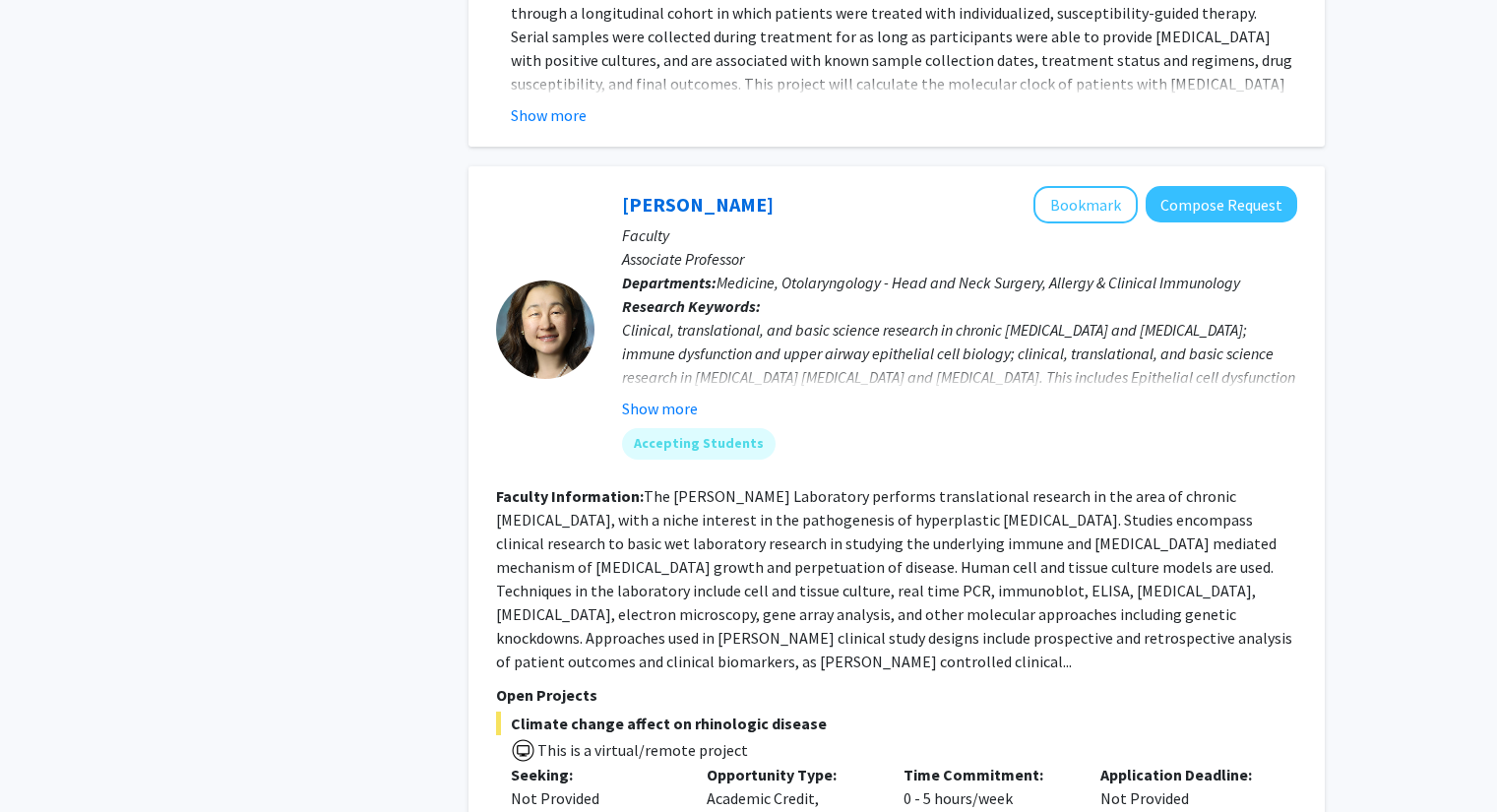
scroll to position [3124, 0]
click at [664, 761] on p "Seeking:" at bounding box center [594, 773] width 167 height 24
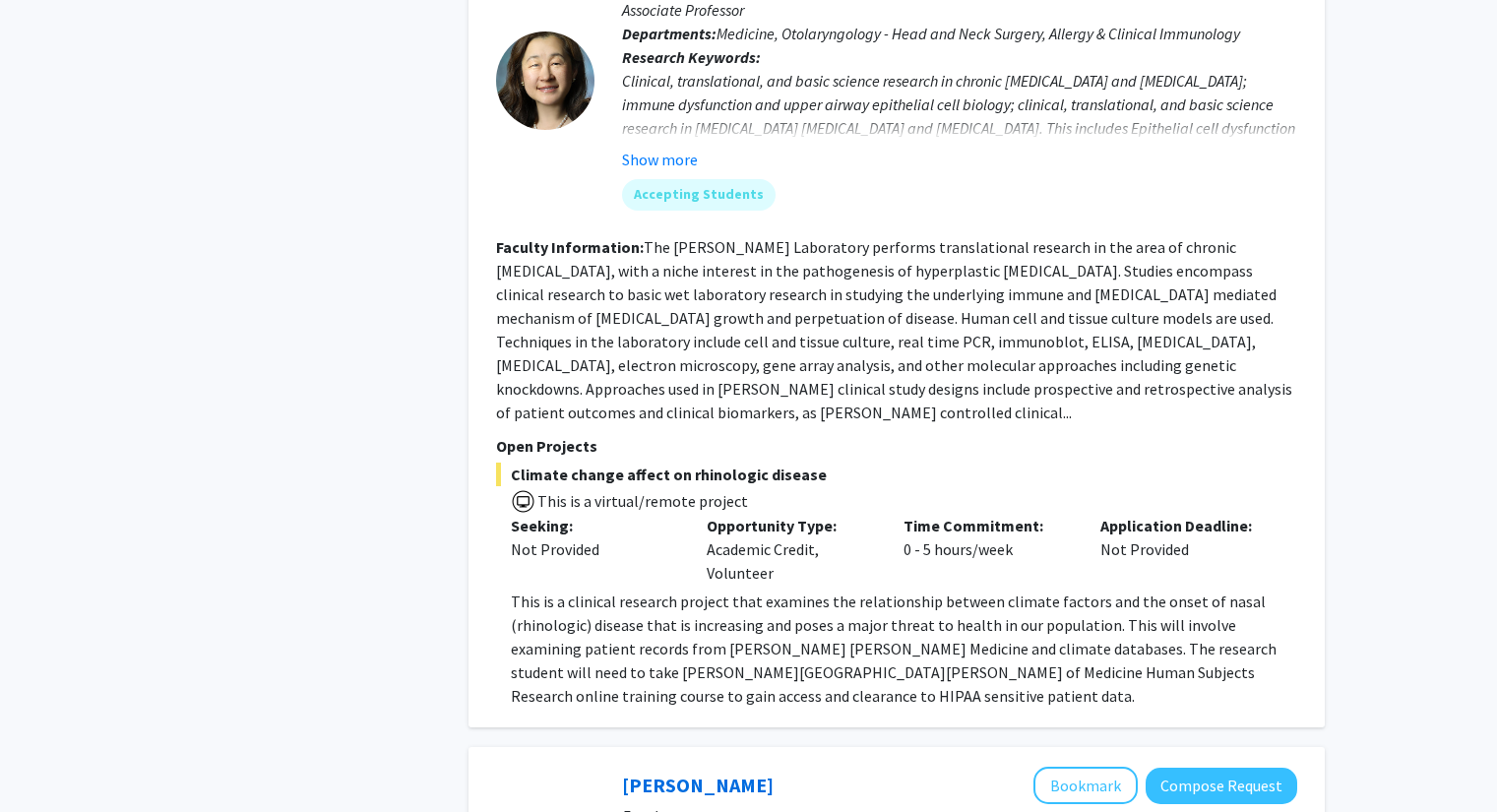
scroll to position [3374, 0]
click at [761, 236] on fg-read-more "The Jean Kim Laboratory performs translational research in the area of chronic …" at bounding box center [895, 328] width 797 height 185
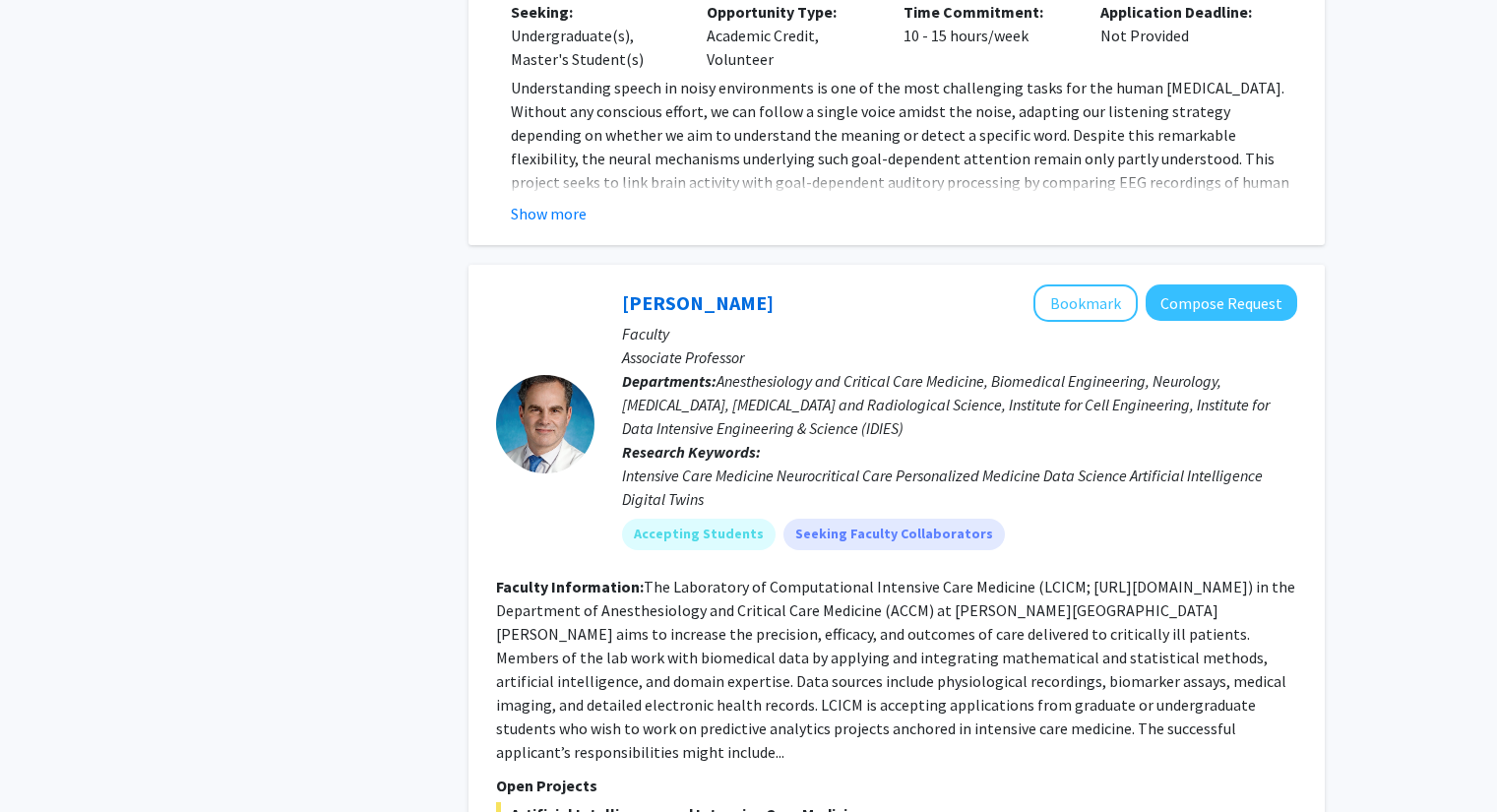
scroll to position [938, 0]
click at [1230, 285] on button "Compose Request" at bounding box center [1221, 303] width 152 height 37
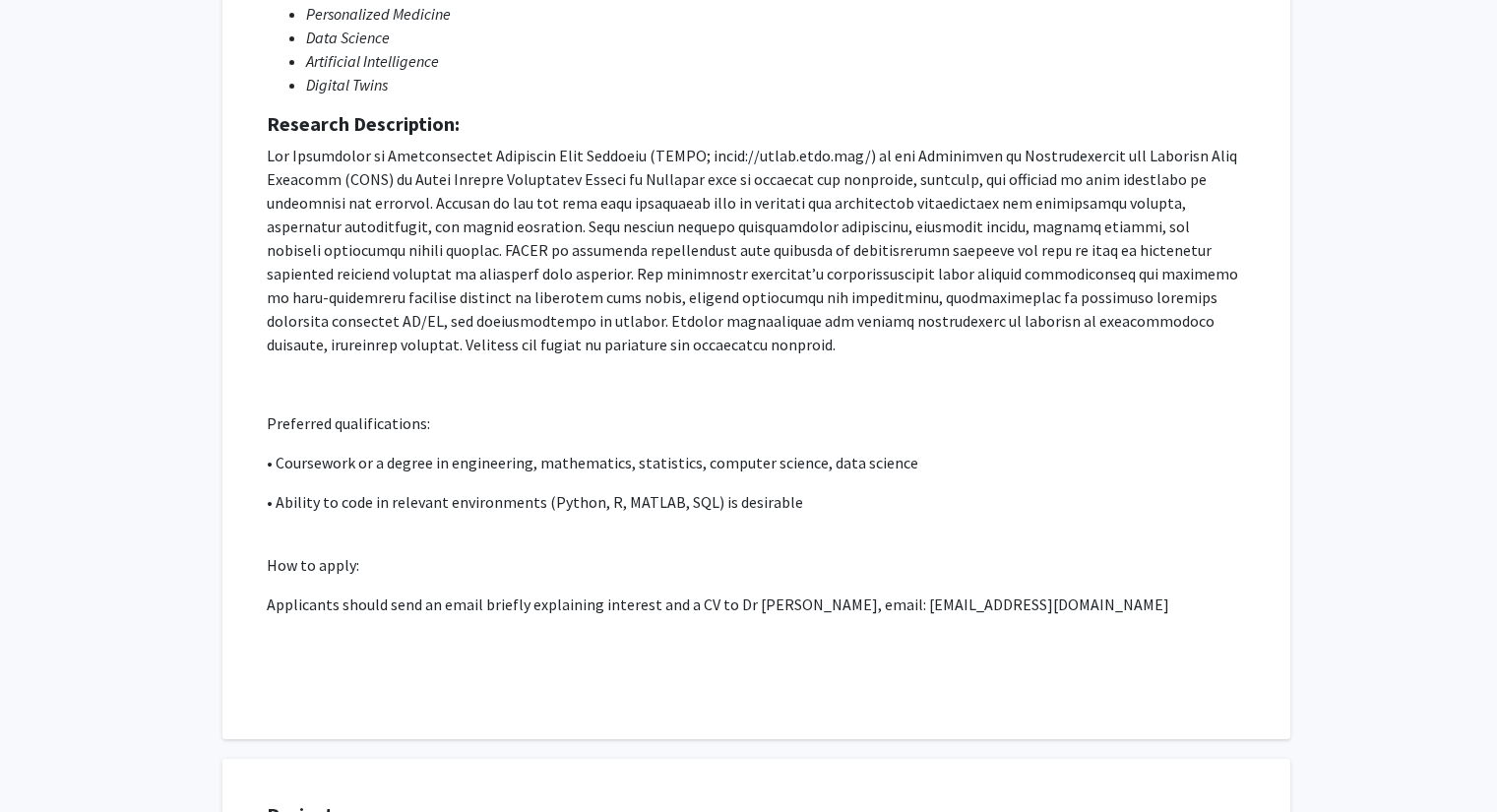
scroll to position [388, 0]
drag, startPoint x: 1022, startPoint y: 582, endPoint x: 897, endPoint y: 581, distance: 125.0
click at [897, 590] on p "Applicants should send an email briefly explaining interest and a CV to Dr Robe…" at bounding box center [756, 602] width 980 height 24
copy p "rstevens@jhmi.edu"
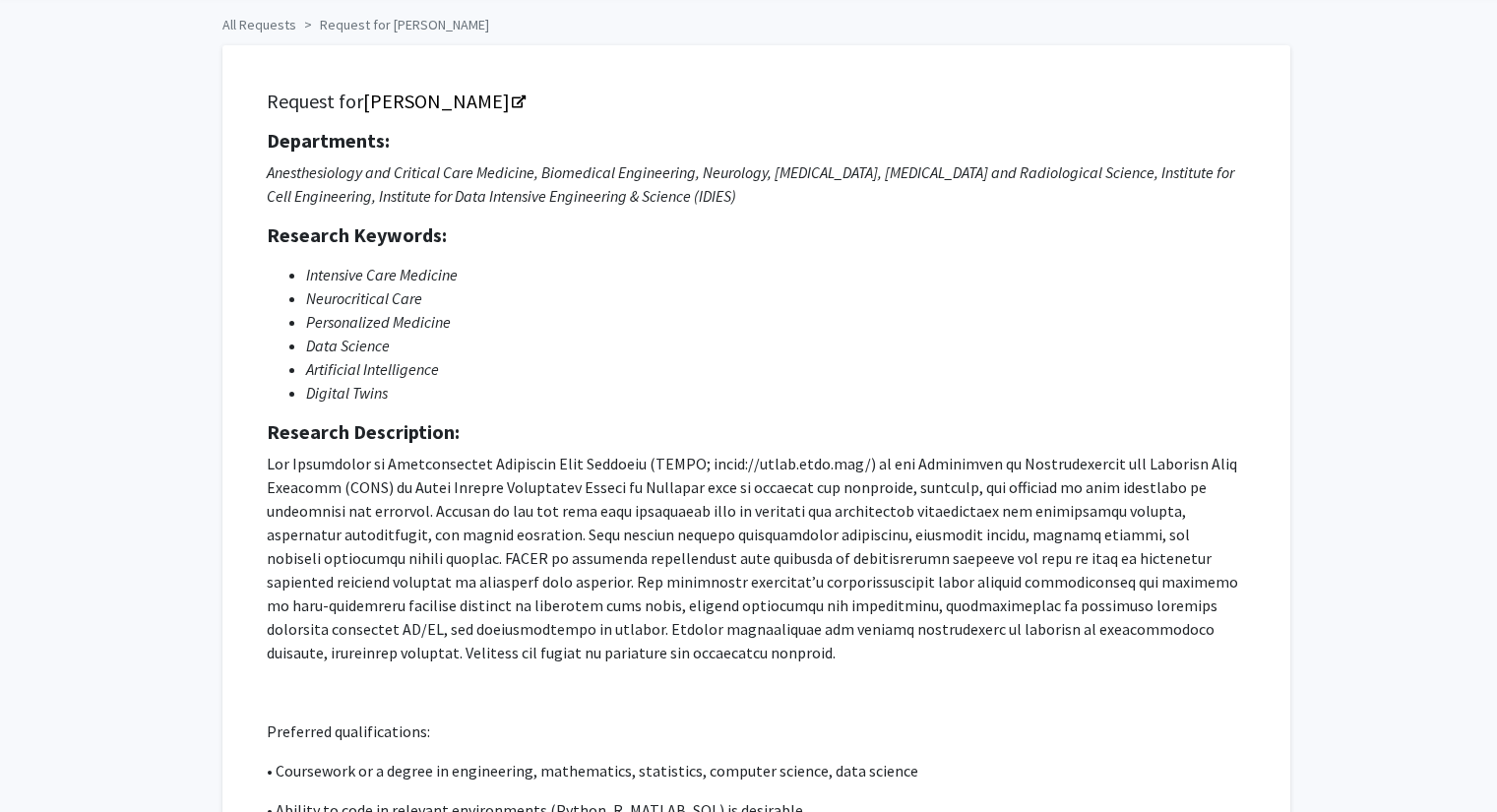
scroll to position [80, 0]
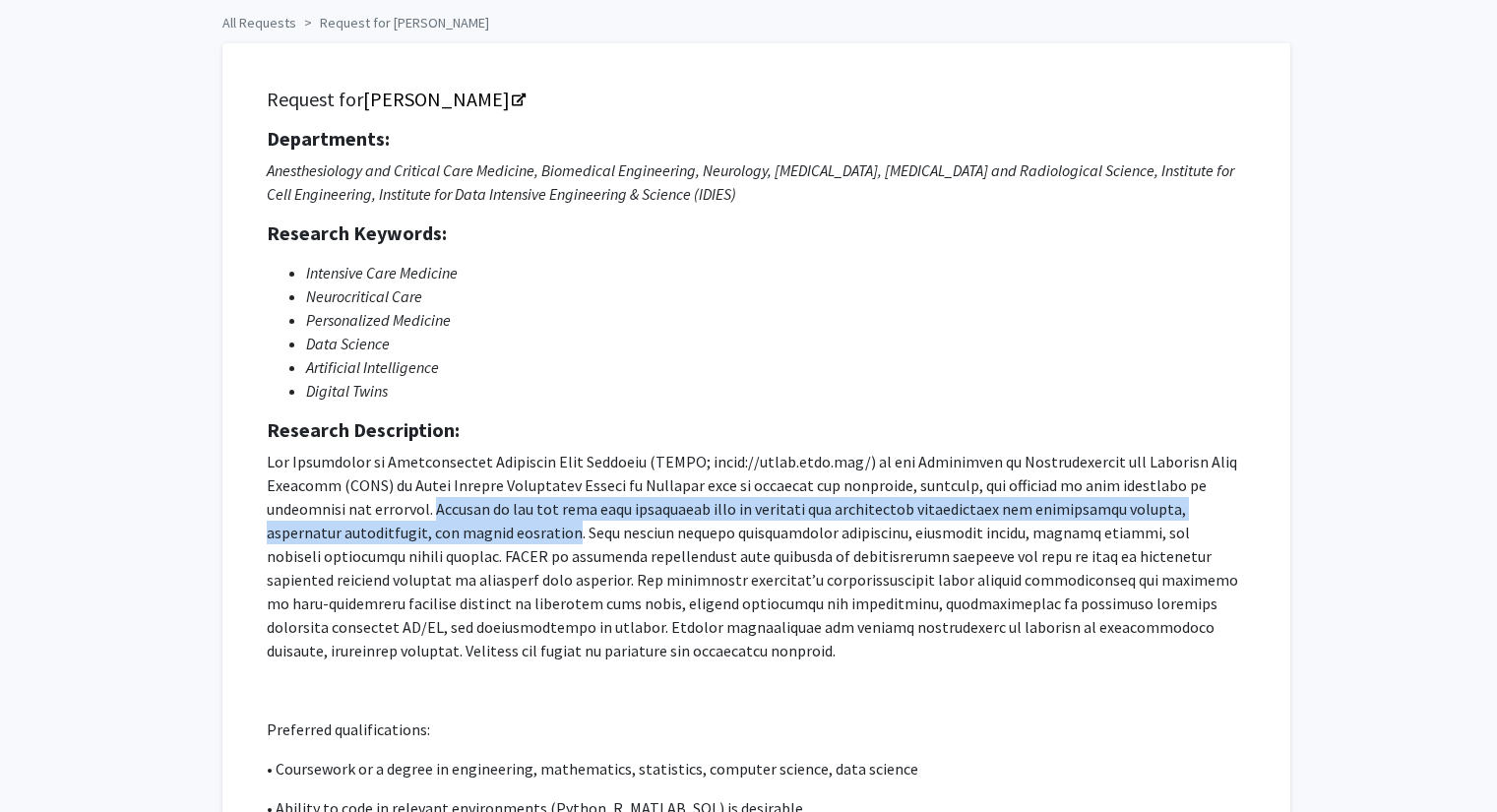
drag, startPoint x: 407, startPoint y: 534, endPoint x: 347, endPoint y: 511, distance: 64.3
click at [347, 511] on p at bounding box center [756, 556] width 980 height 213
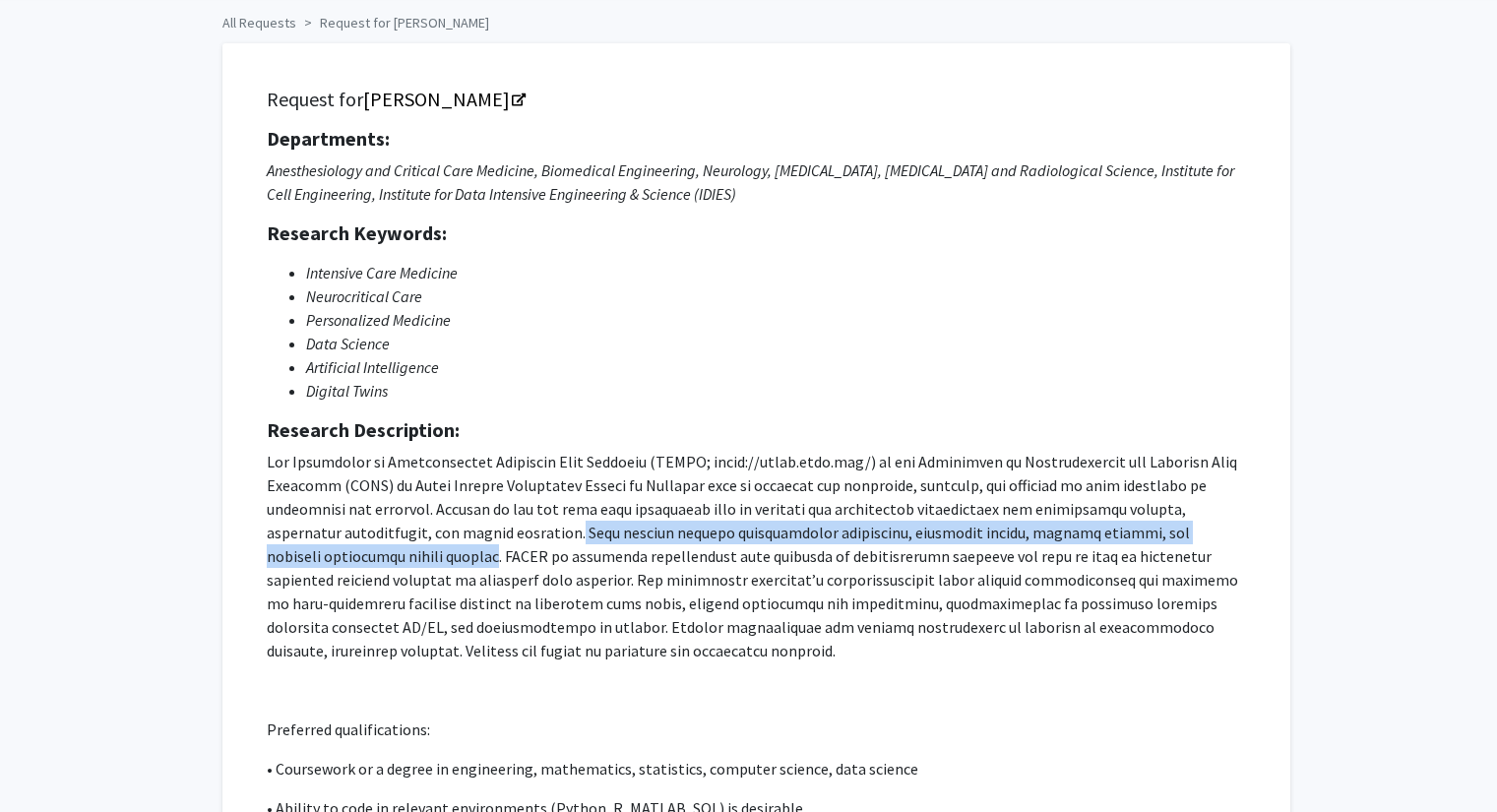
drag, startPoint x: 413, startPoint y: 530, endPoint x: 1205, endPoint y: 527, distance: 792.0
click at [1205, 527] on p at bounding box center [756, 556] width 980 height 213
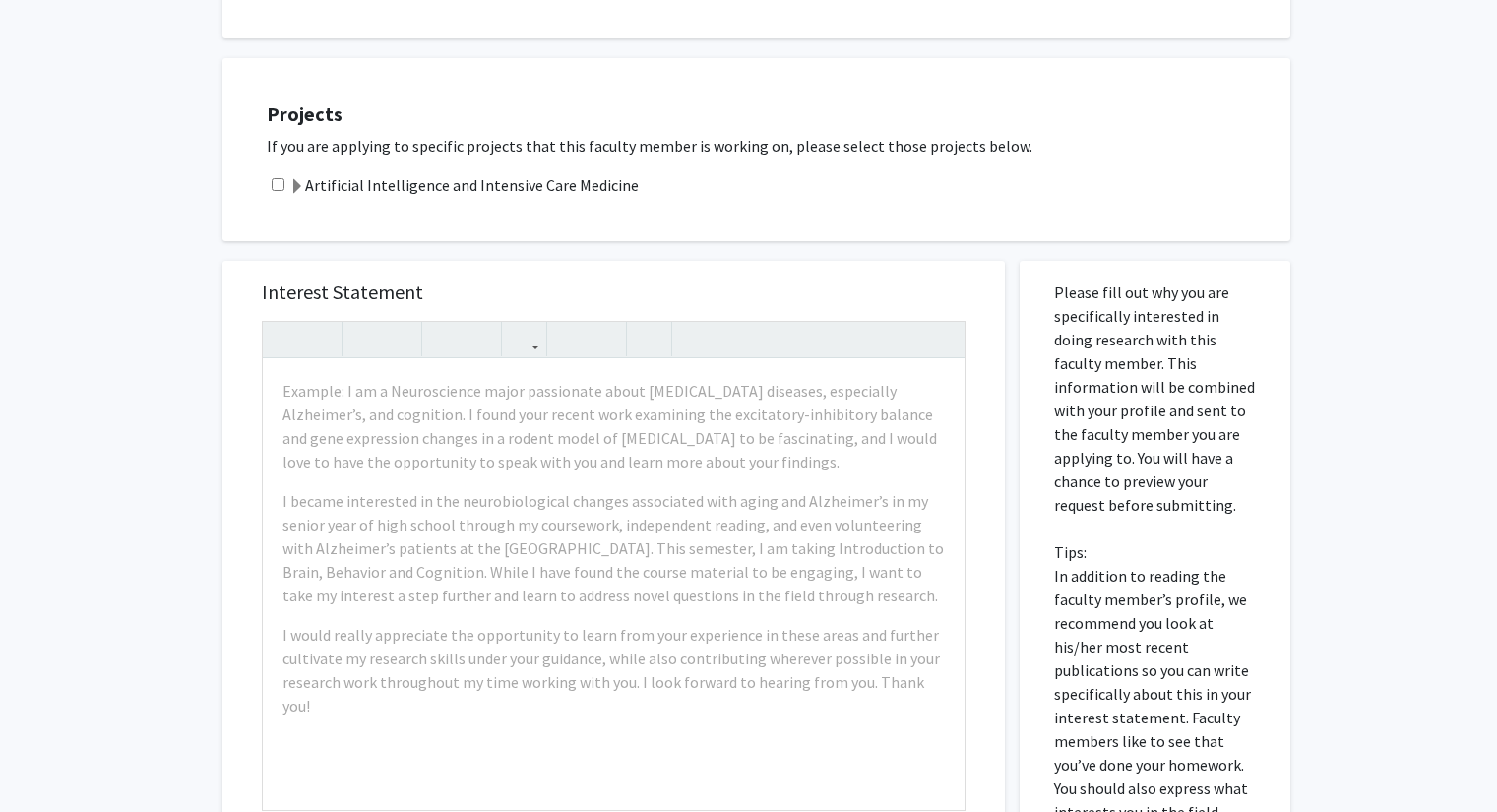
scroll to position [1091, 0]
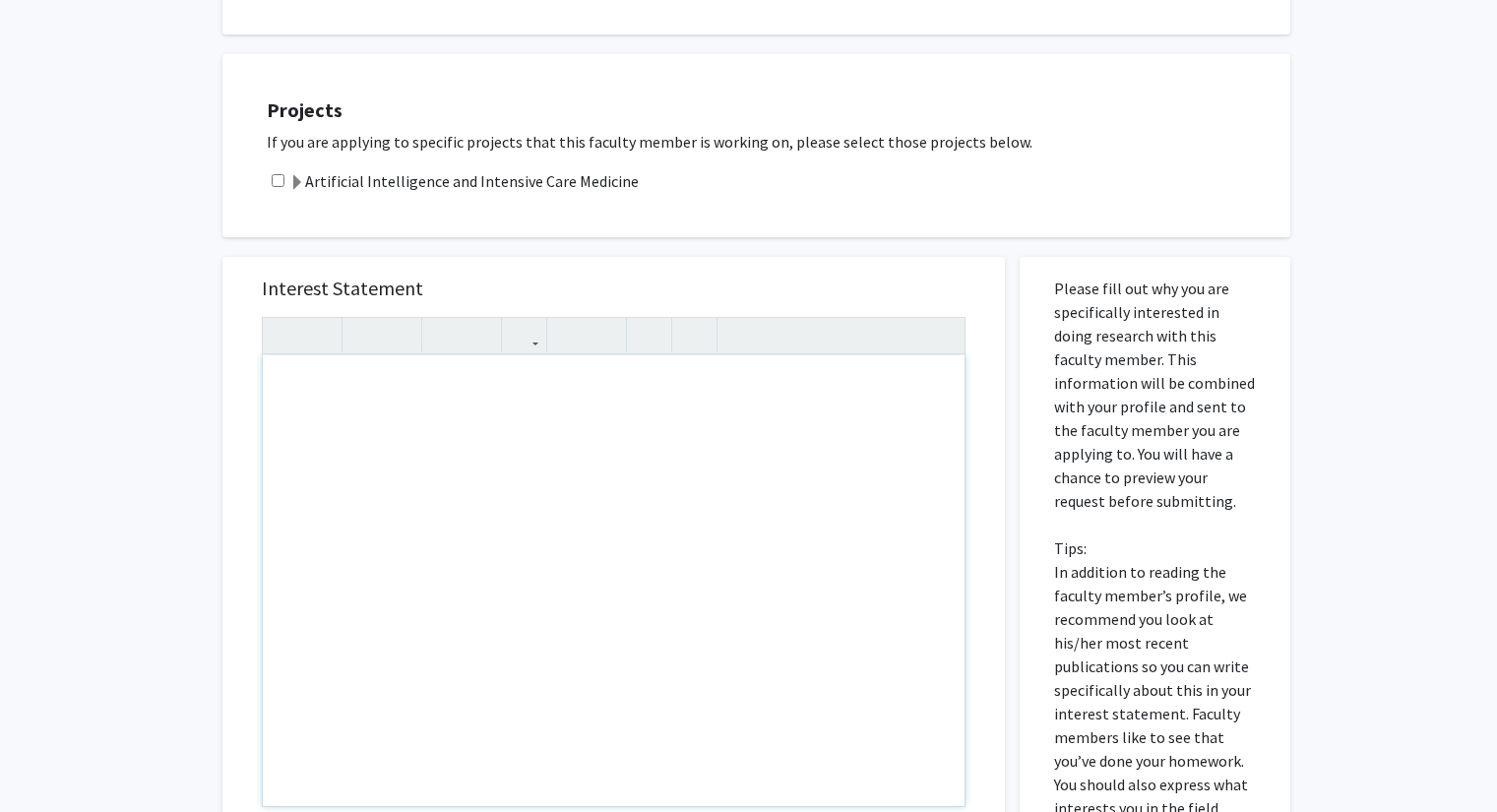
drag, startPoint x: 278, startPoint y: 607, endPoint x: 372, endPoint y: 618, distance: 94.6
click at [372, 618] on div "Note to users with screen readers: Please press Alt+0 or Option+0 to deactivate…" at bounding box center [613, 580] width 701 height 451
click at [455, 615] on div "Note to users with screen readers: Please press Alt+0 or Option+0 to deactivate…" at bounding box center [613, 580] width 701 height 451
click at [988, 281] on div "Interest Statement Insert link Remove link" at bounding box center [614, 550] width 783 height 586
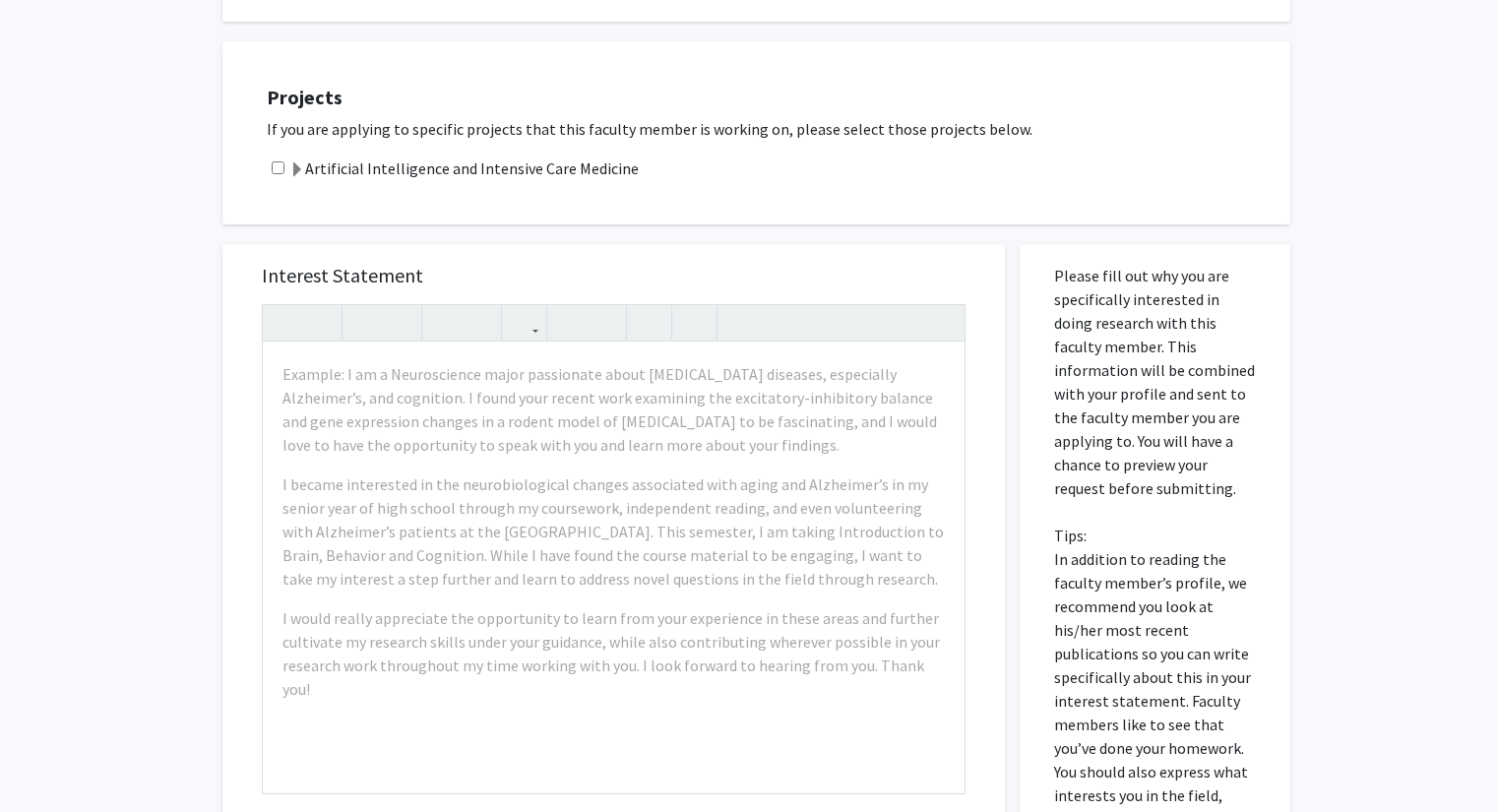
scroll to position [1095, 0]
